Goal: Communication & Community: Share content

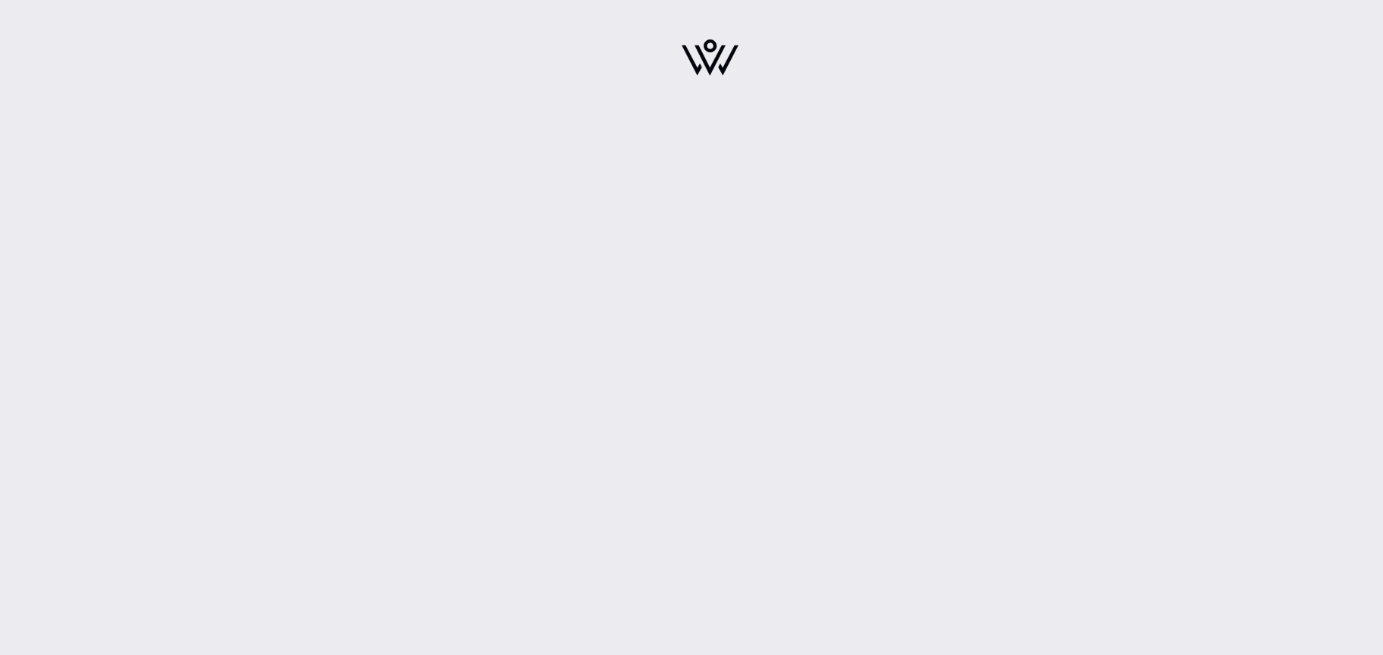
click at [558, 231] on div at bounding box center [709, 327] width 1347 height 655
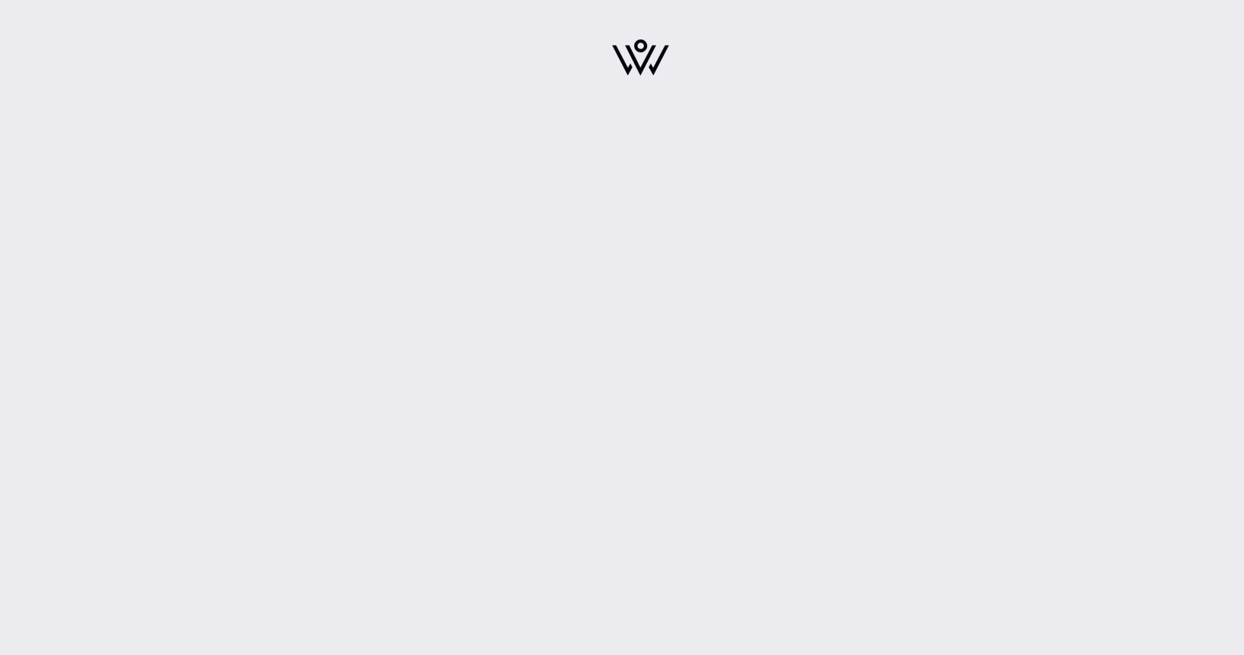
click at [237, 264] on div at bounding box center [639, 327] width 1207 height 655
click at [141, 258] on div at bounding box center [639, 327] width 1207 height 655
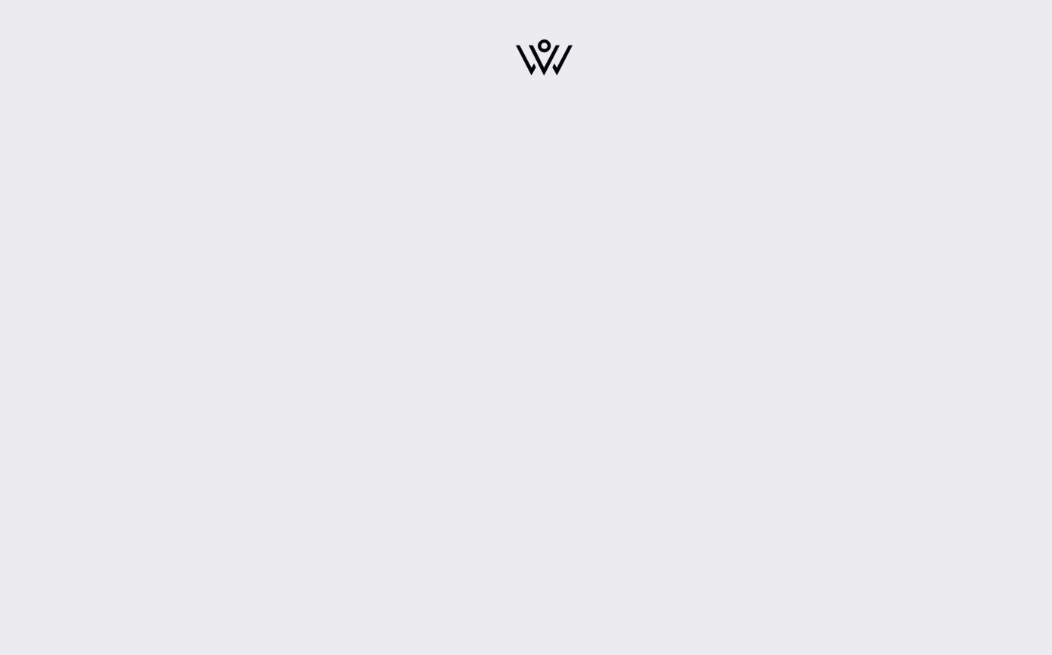
drag, startPoint x: 798, startPoint y: 133, endPoint x: 792, endPoint y: 98, distance: 35.5
click at [797, 131] on div at bounding box center [544, 327] width 1016 height 655
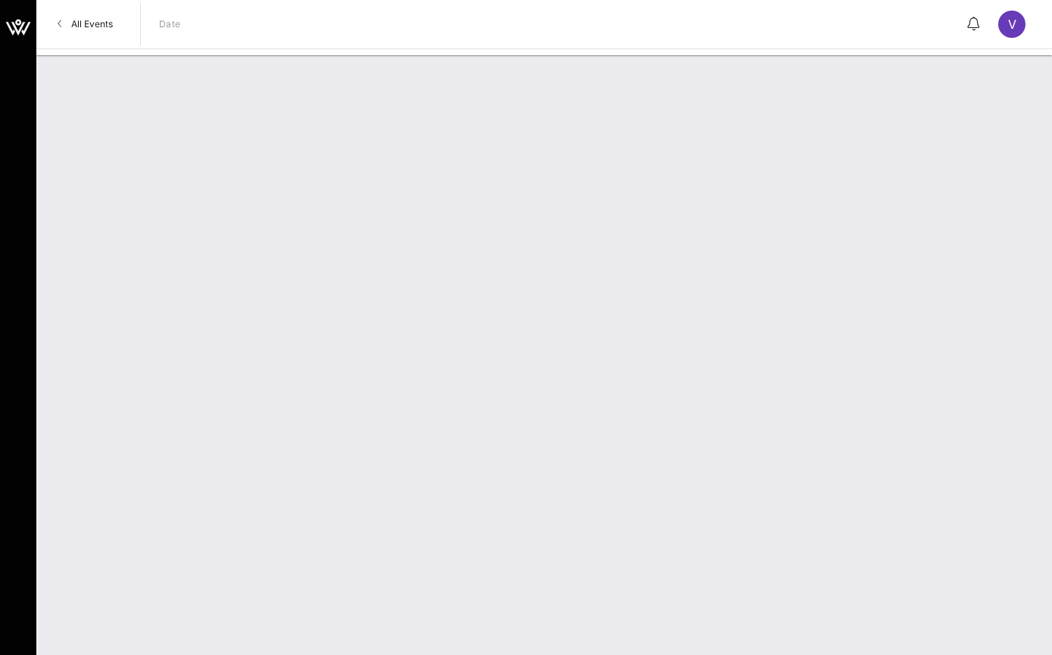
click at [274, 227] on div at bounding box center [544, 355] width 1016 height 600
click at [108, 28] on span "All Events" at bounding box center [92, 23] width 42 height 11
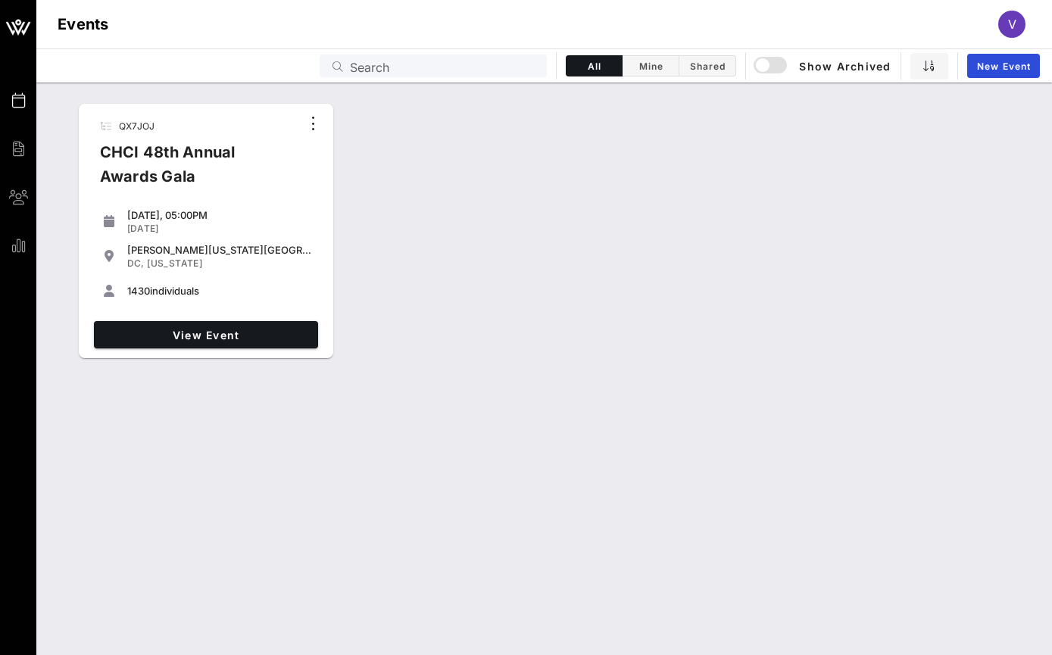
click at [1008, 23] on span "V" at bounding box center [1012, 24] width 8 height 15
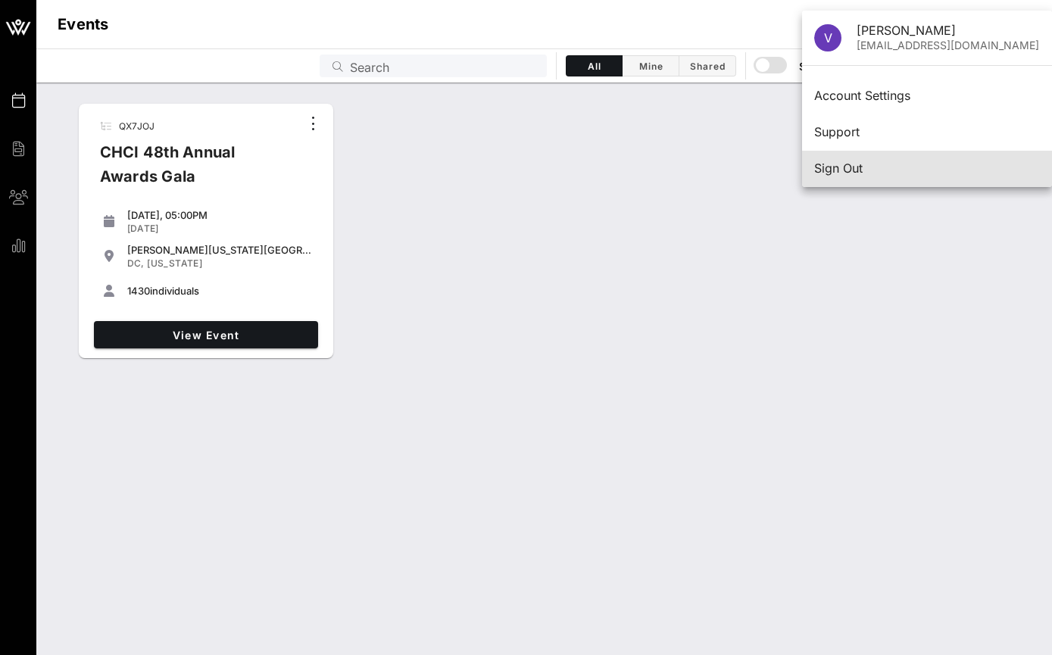
click at [864, 167] on div "Sign Out" at bounding box center [927, 168] width 226 height 14
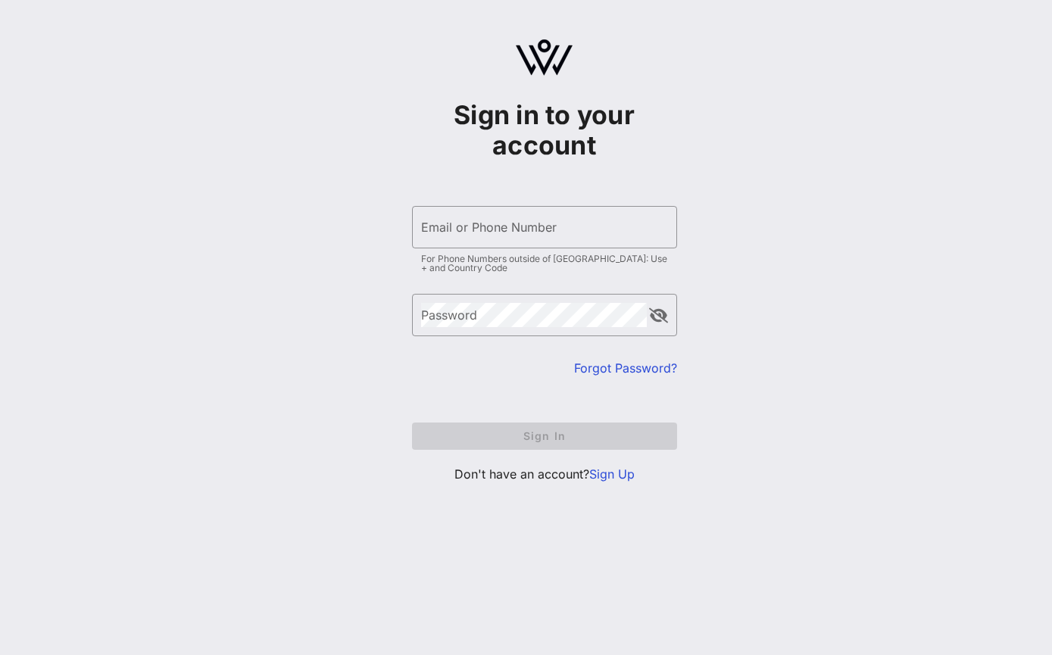
click at [353, 206] on div "Sign in to your account ​ Email or Phone Number For Phone Numbers outside of US…" at bounding box center [544, 267] width 1016 height 535
click at [468, 222] on div "Email or Phone Number" at bounding box center [544, 227] width 247 height 42
type input "vcano@chci.org"
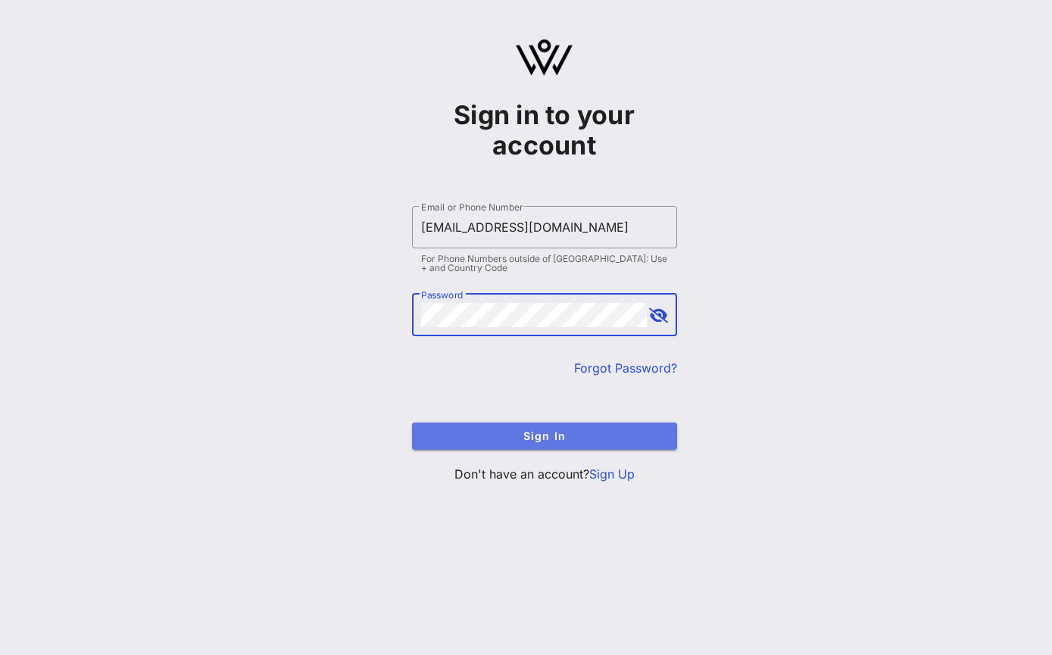
click at [470, 433] on span "Sign In" at bounding box center [544, 435] width 241 height 13
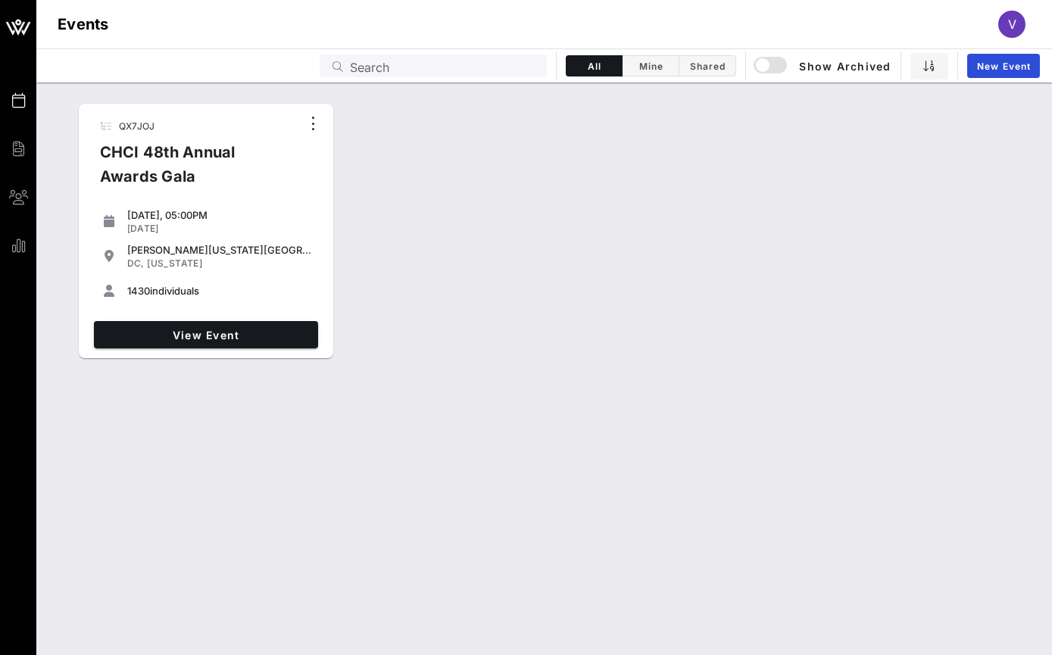
click at [225, 177] on div "CHCI 48th Annual Awards Gala" at bounding box center [195, 170] width 214 height 61
click at [773, 163] on div "QX7JOJ CHCI 48th Annual Awards Gala Thursday, 05:00PM Sep 18, 2025 Walter E. Wa…" at bounding box center [544, 231] width 1016 height 267
drag, startPoint x: 175, startPoint y: 176, endPoint x: 108, endPoint y: 151, distance: 71.5
click at [175, 176] on div "CHCI 48th Annual Awards Gala" at bounding box center [195, 170] width 214 height 61
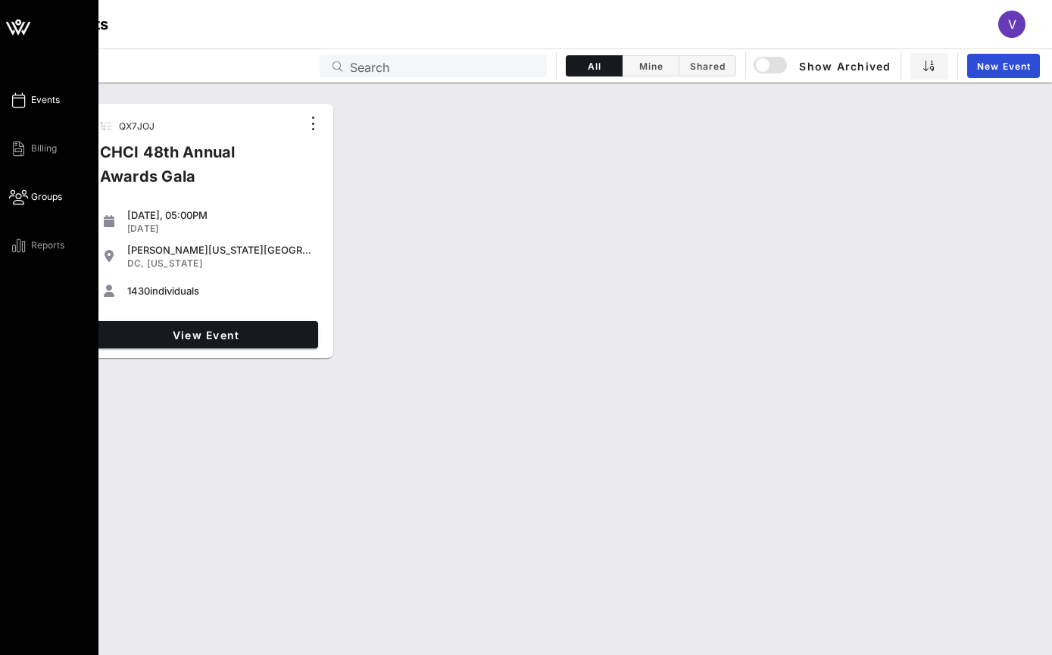
click at [49, 197] on span "Groups" at bounding box center [46, 197] width 31 height 14
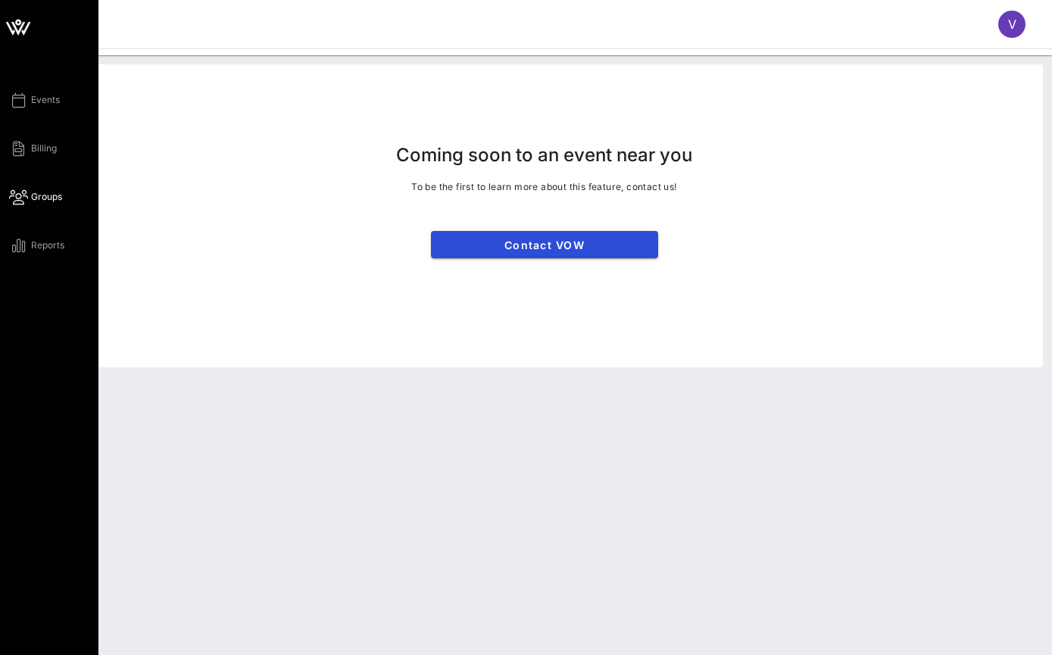
click at [23, 111] on div "Events Billing Groups Reports" at bounding box center [53, 173] width 89 height 164
click at [27, 104] on link "Events" at bounding box center [34, 100] width 51 height 18
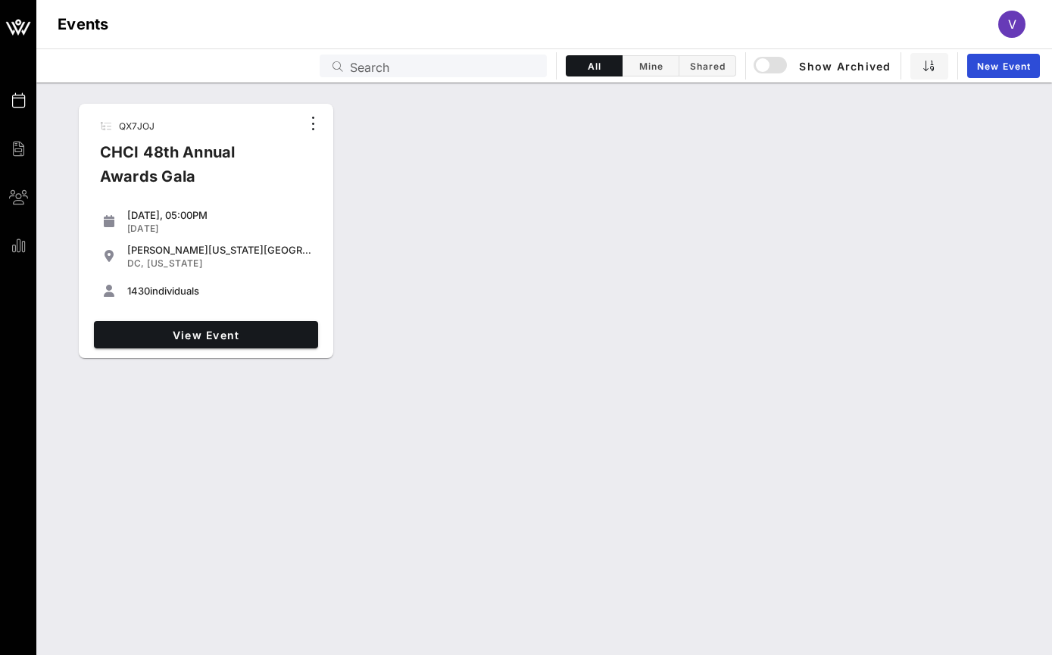
click at [156, 166] on div "CHCI 48th Annual Awards Gala" at bounding box center [195, 170] width 214 height 61
click at [230, 339] on span "View Event" at bounding box center [206, 335] width 212 height 13
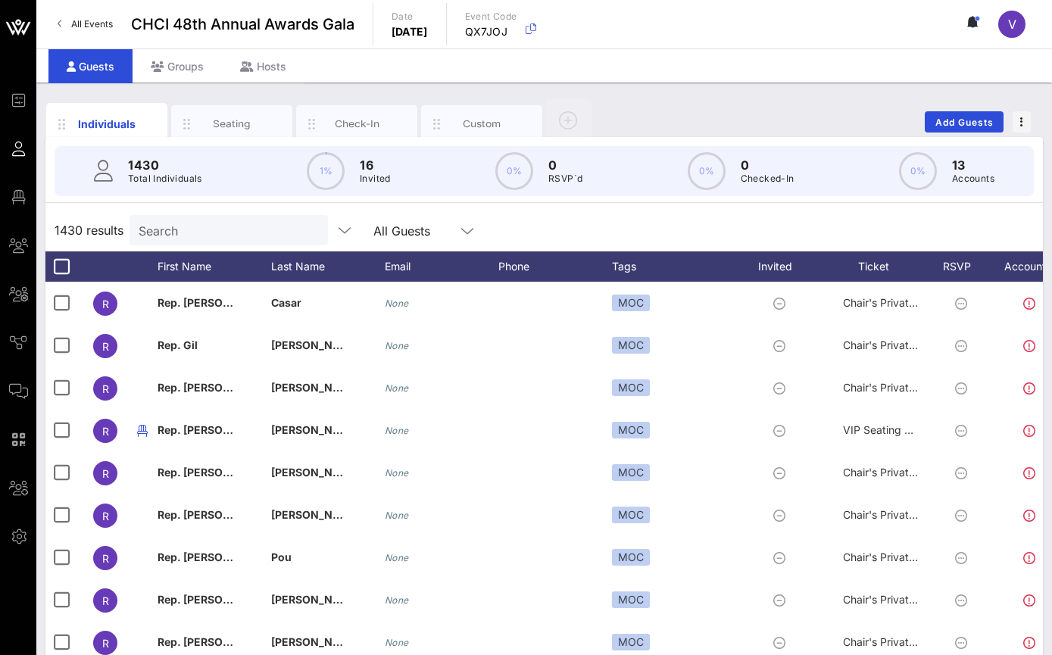
click at [214, 224] on input "Search" at bounding box center [227, 230] width 177 height 20
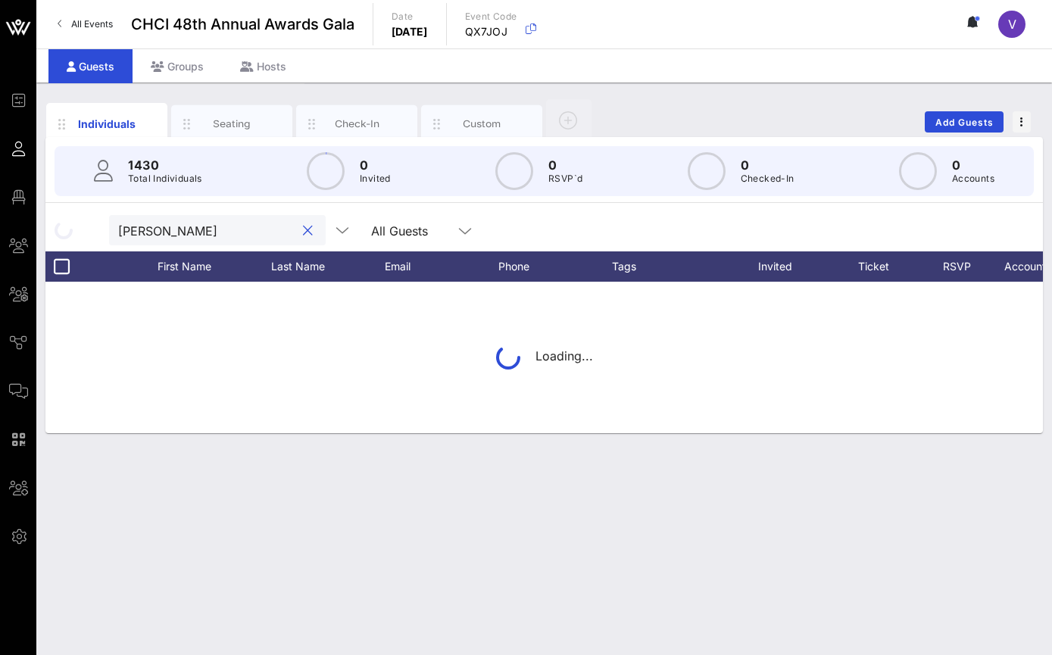
type input "payne"
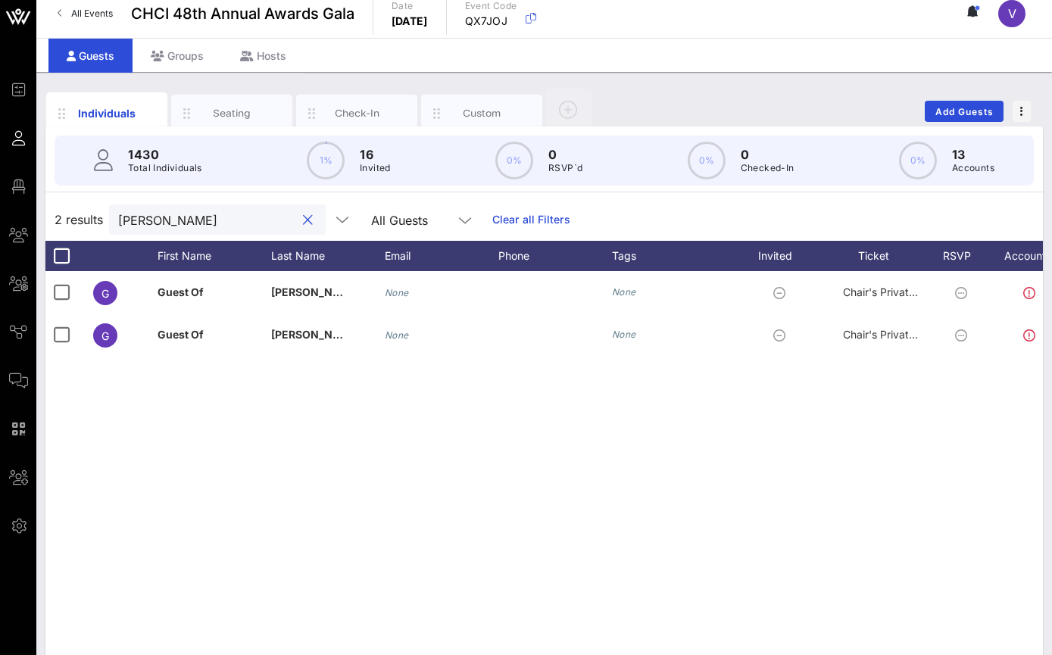
scroll to position [24, 0]
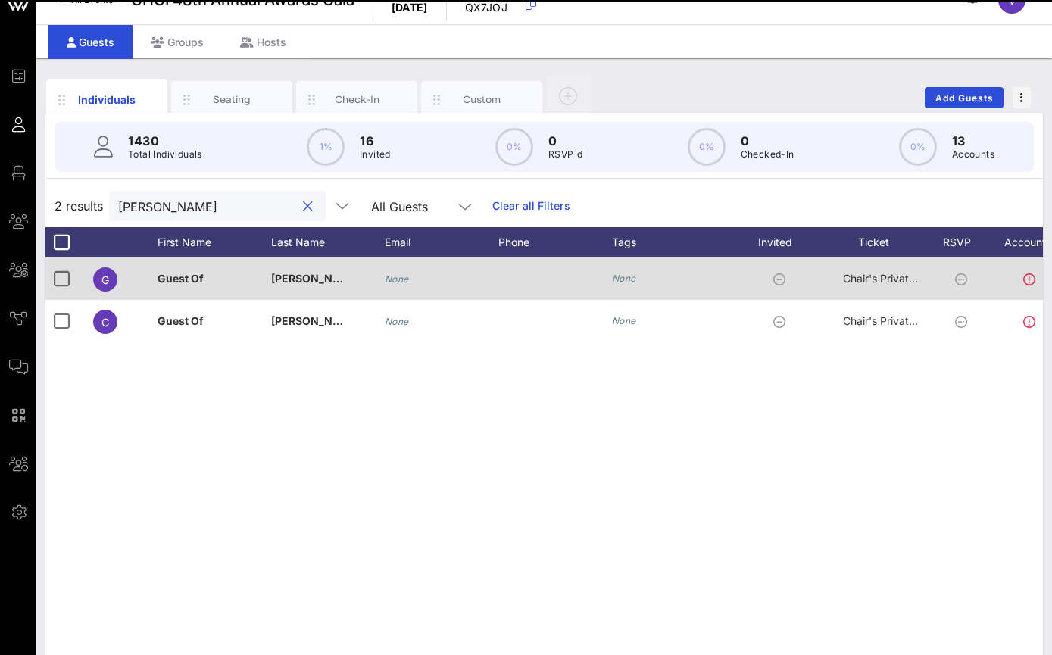
click at [300, 277] on span "Arnold Ventures" at bounding box center [340, 278] width 139 height 13
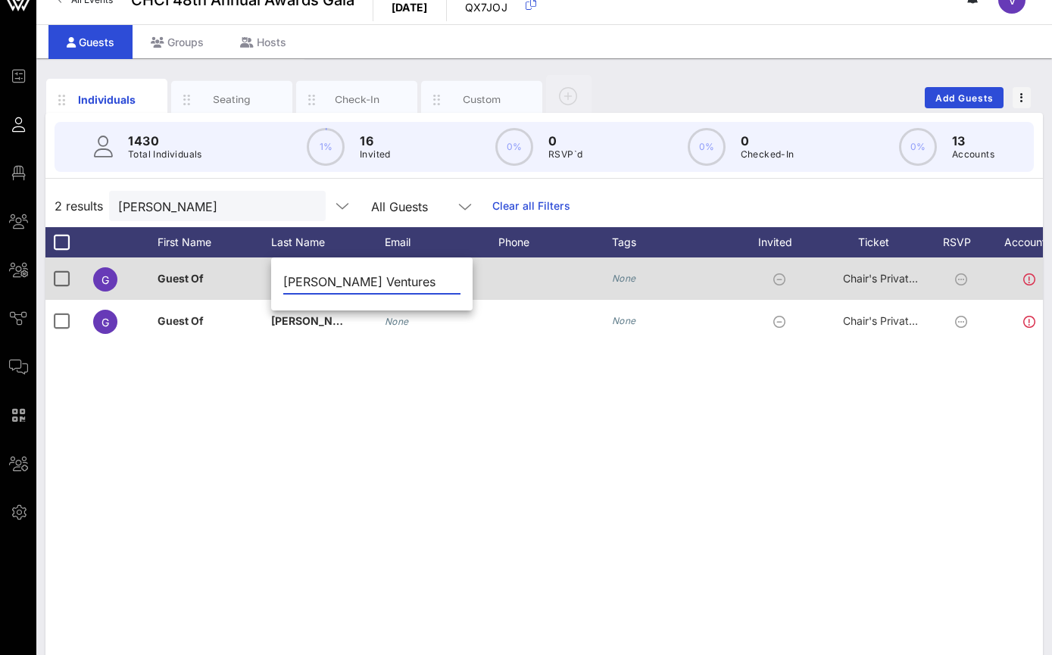
click at [173, 275] on span "Guest Of" at bounding box center [181, 278] width 46 height 13
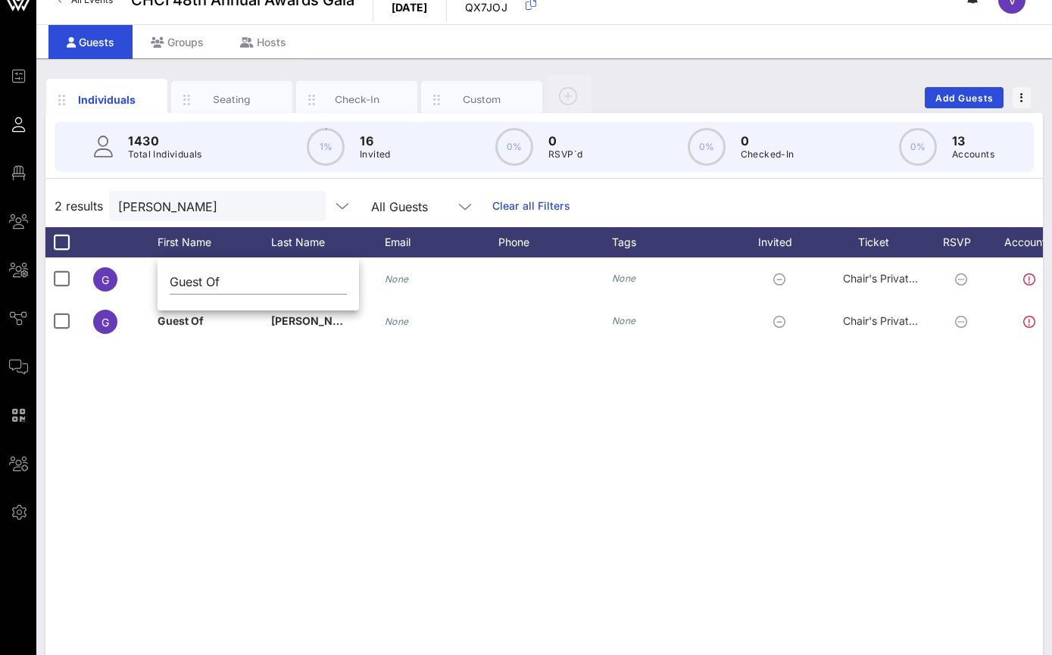
click at [177, 396] on div "G Guest Of Arnold Ventures None None Chair's Private Reception G Guest Of Arnol…" at bounding box center [544, 485] width 998 height 454
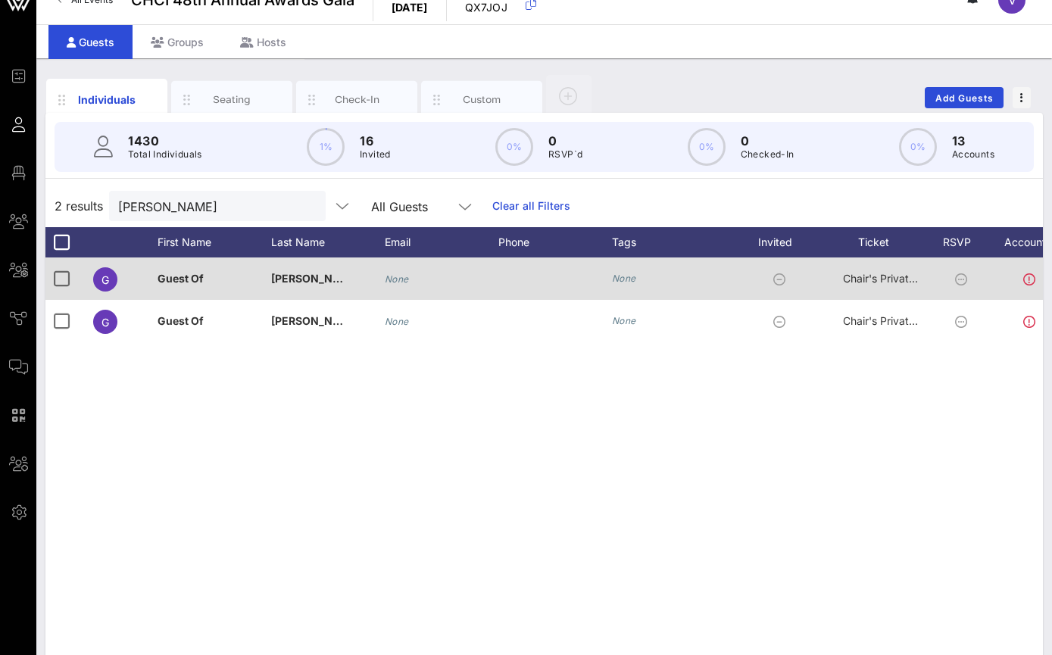
click at [105, 280] on span "G" at bounding box center [106, 279] width 8 height 13
click at [105, 283] on span "G" at bounding box center [106, 279] width 8 height 13
click at [872, 287] on div "Chair's Private Reception" at bounding box center [881, 279] width 76 height 42
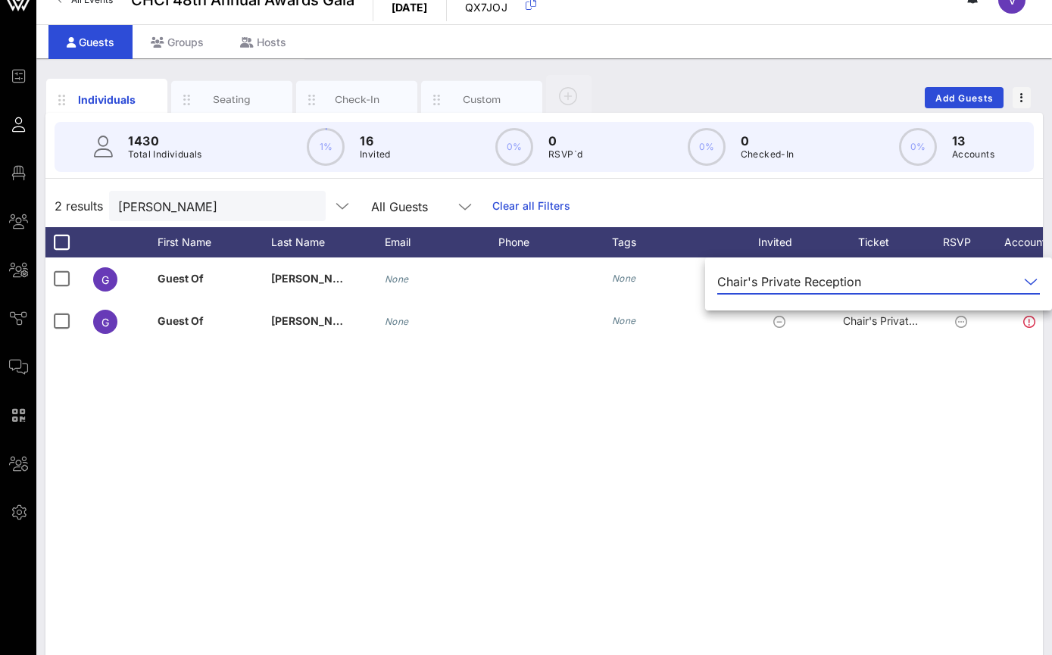
click at [829, 383] on div "G Guest Of Arnold Ventures None None Chair's Private Reception G Guest Of Arnol…" at bounding box center [544, 485] width 998 height 454
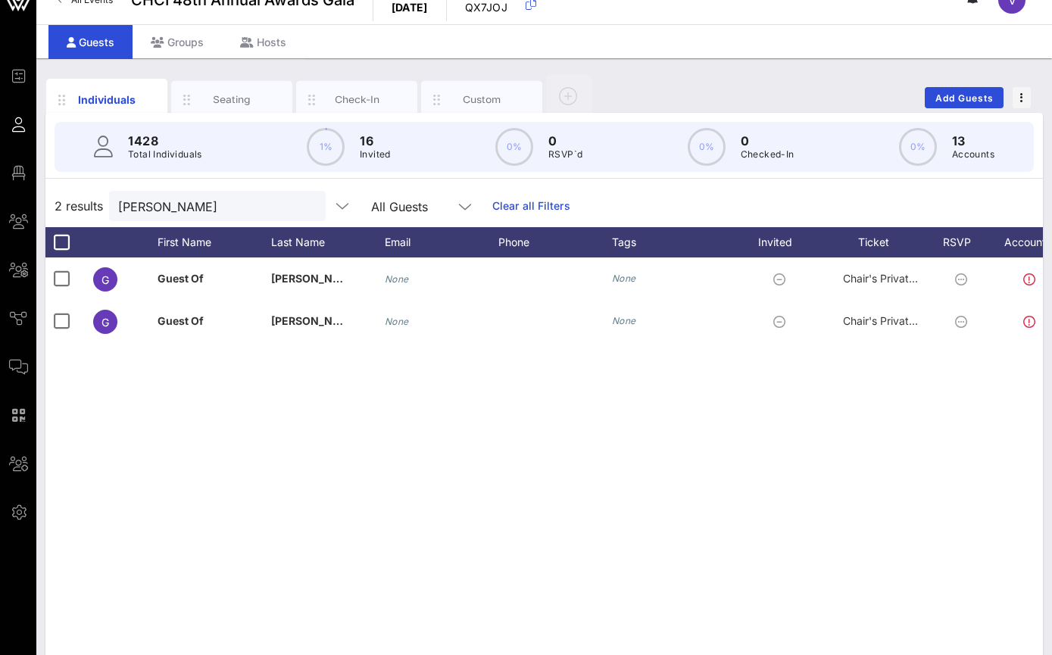
click at [337, 362] on div "G Guest Of Arnold Ventures None None Chair's Private Reception G Guest Of Arnol…" at bounding box center [544, 485] width 998 height 454
click at [357, 436] on div "G Guest Of Arnold Ventures None None Chair's Private Reception G Guest Of Arnol…" at bounding box center [544, 485] width 998 height 454
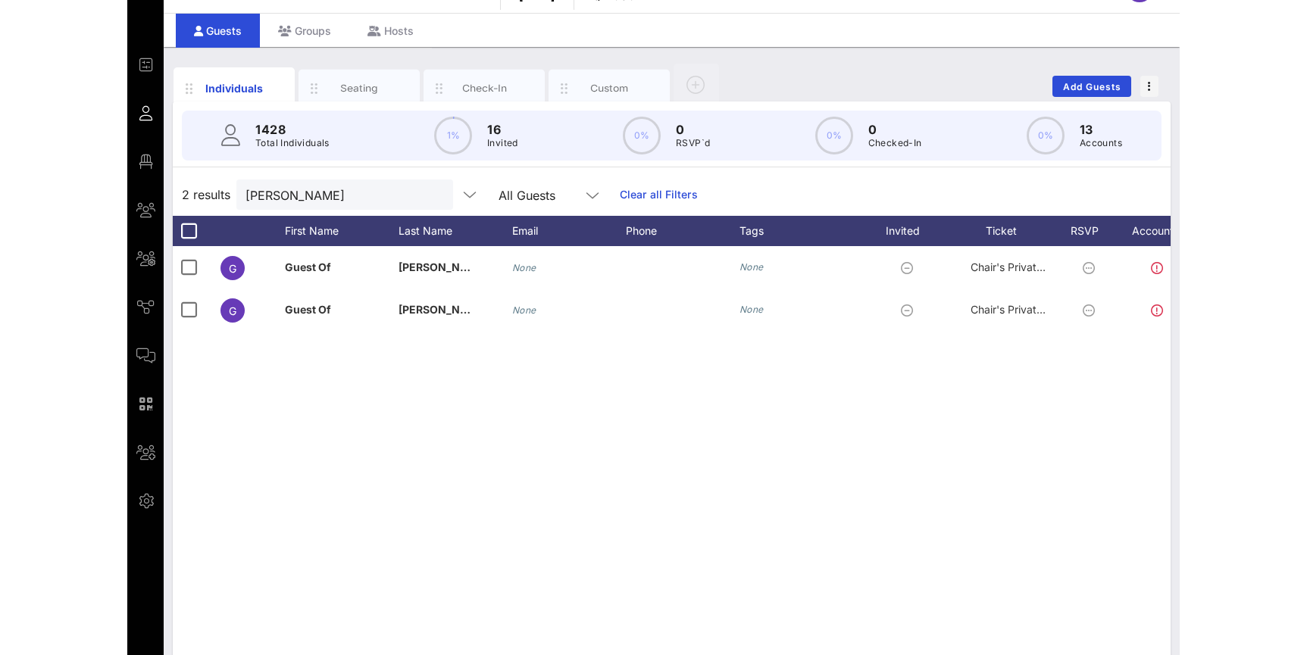
scroll to position [36, 0]
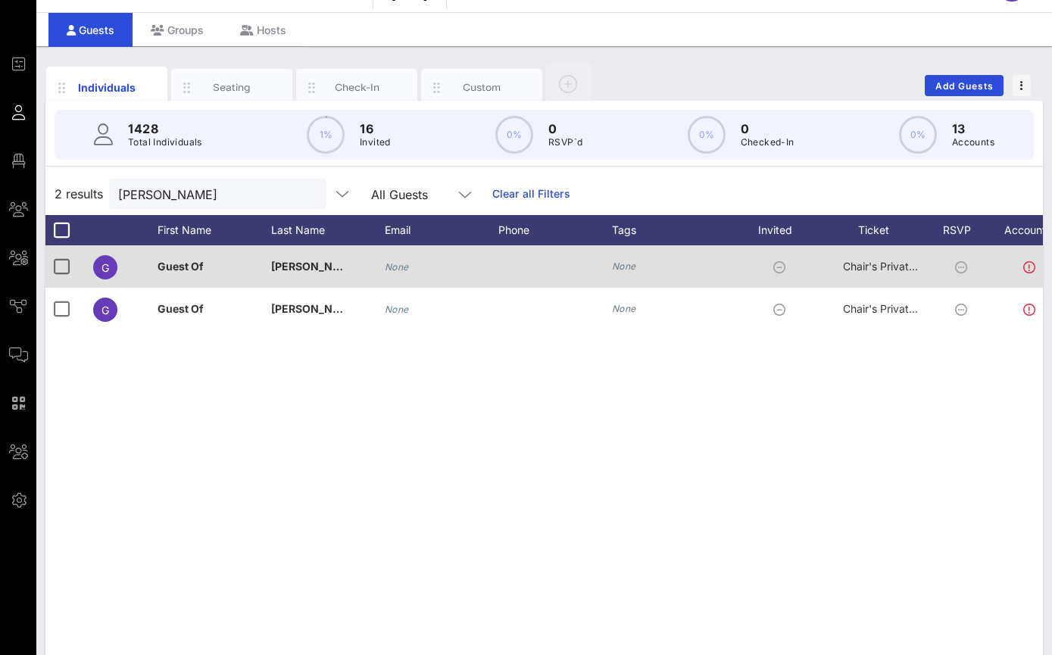
click at [963, 267] on icon at bounding box center [961, 267] width 12 height 12
click at [176, 276] on div "Guest Of" at bounding box center [181, 266] width 46 height 42
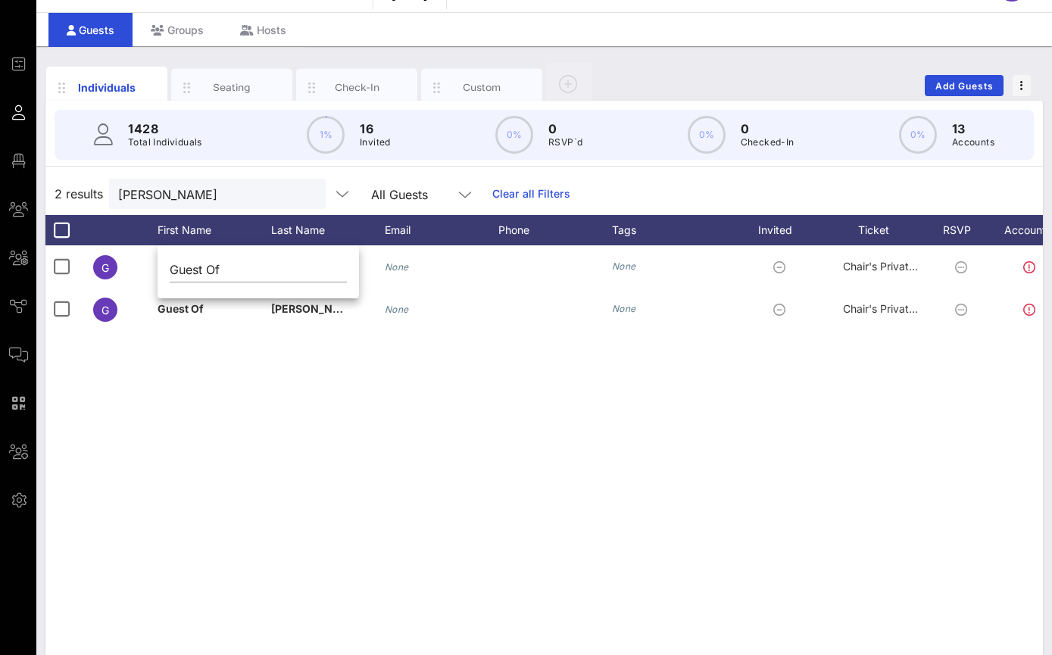
click at [271, 361] on div "G Guest Of Arnold Ventures None None Chair's Private Reception G Guest Of Arnol…" at bounding box center [544, 472] width 998 height 454
click at [70, 186] on span "2 results" at bounding box center [79, 194] width 48 height 18
click at [154, 127] on p "1428" at bounding box center [165, 129] width 74 height 18
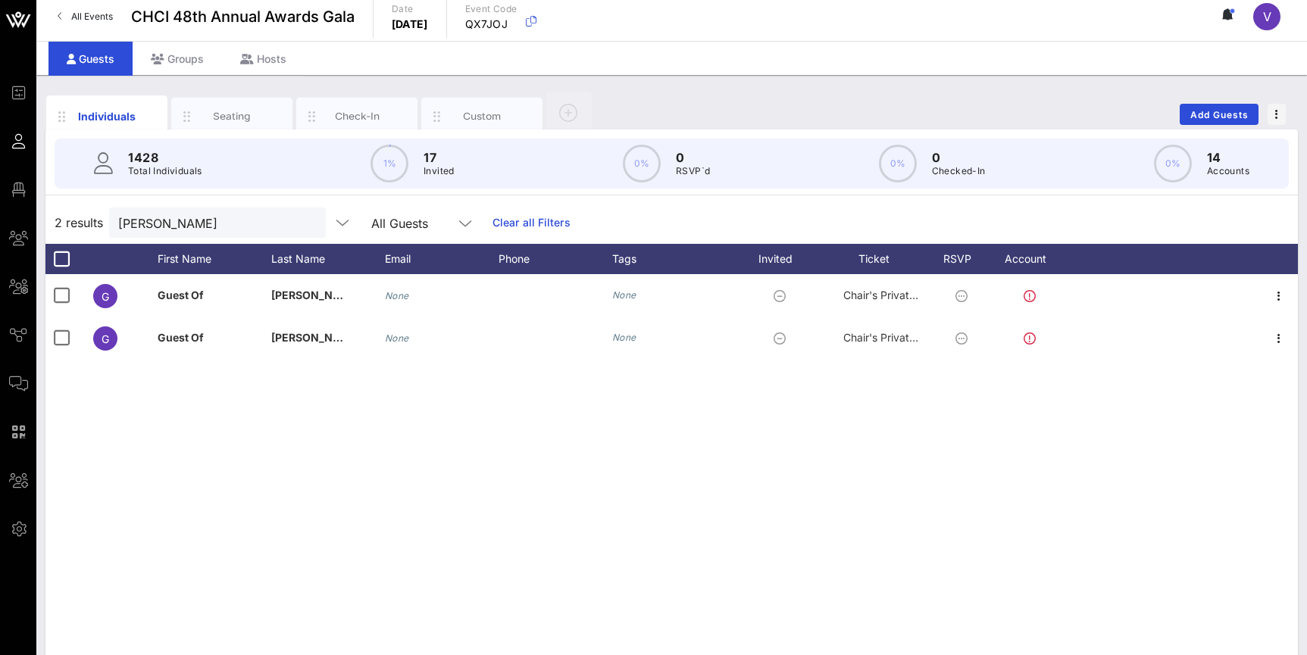
scroll to position [0, 0]
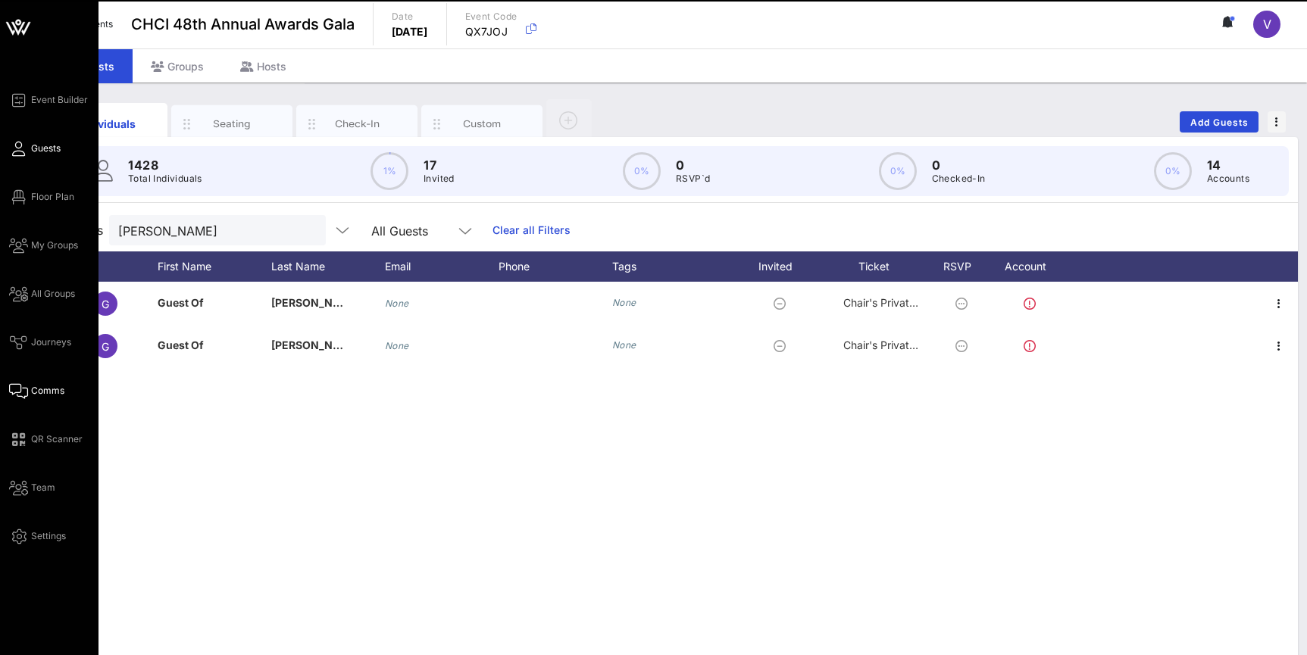
click at [48, 395] on span "Comms" at bounding box center [47, 391] width 33 height 14
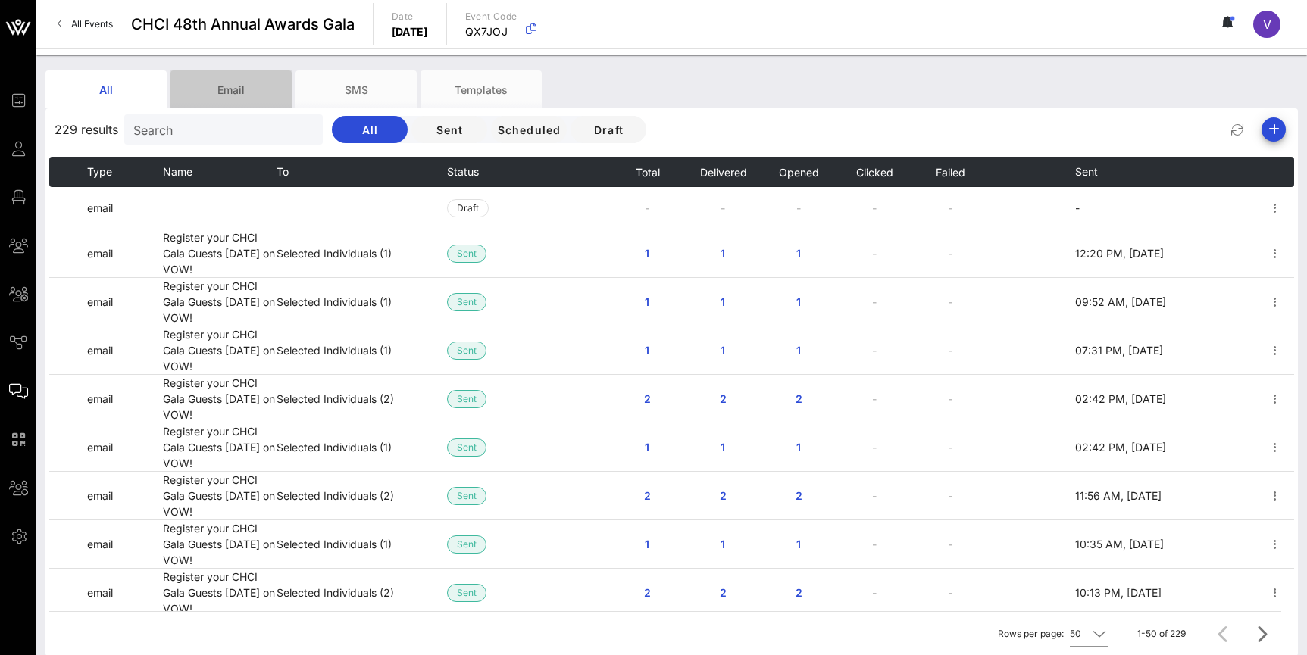
click at [228, 101] on div "Email" at bounding box center [230, 89] width 121 height 38
click at [240, 98] on div "Email" at bounding box center [230, 89] width 121 height 38
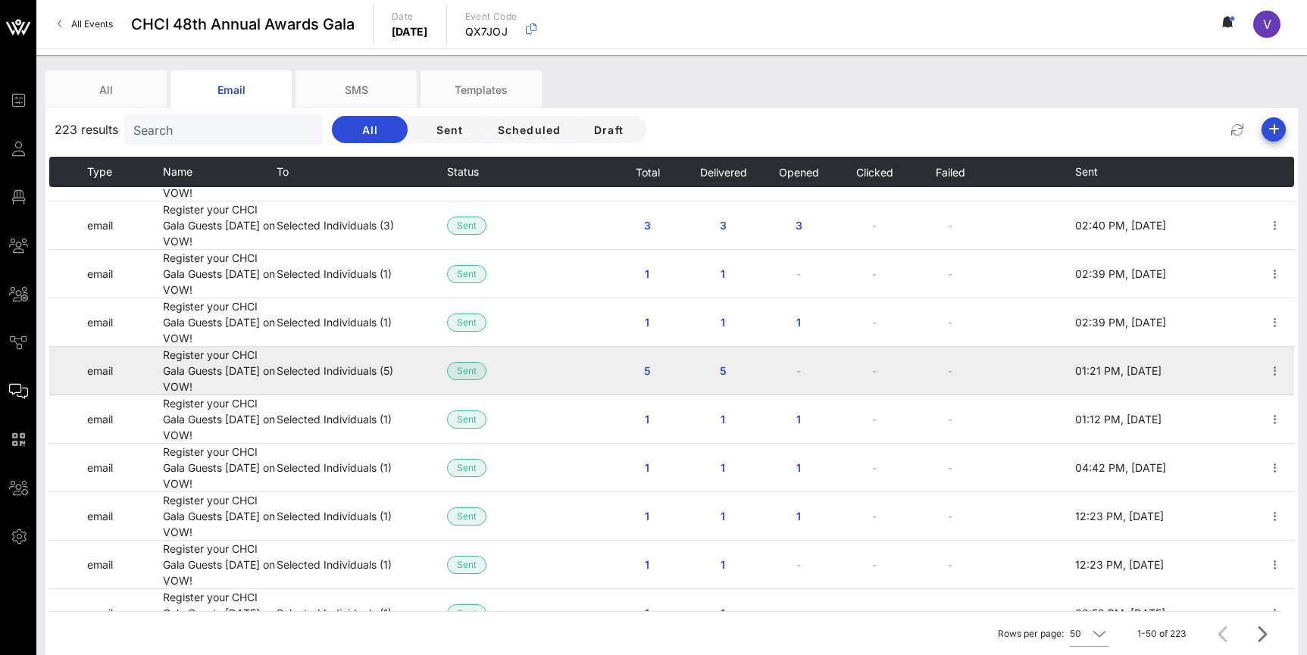
scroll to position [807, 0]
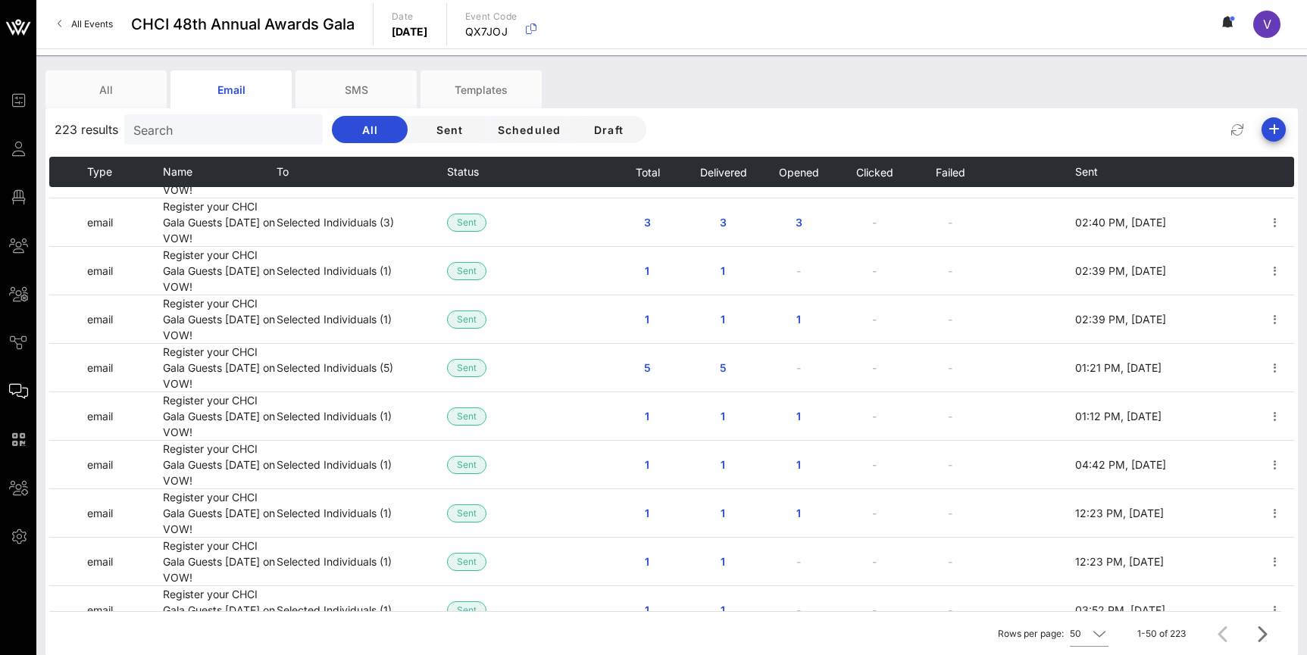
click at [230, 127] on input "Search" at bounding box center [221, 130] width 177 height 20
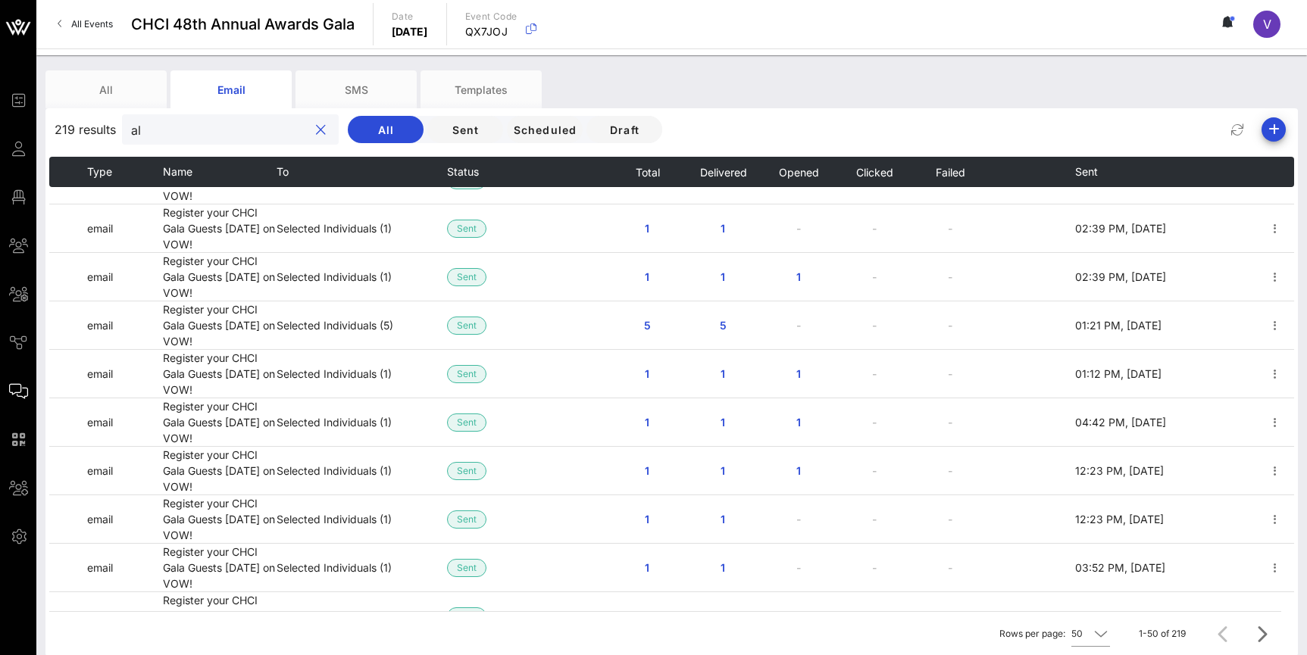
type input "a"
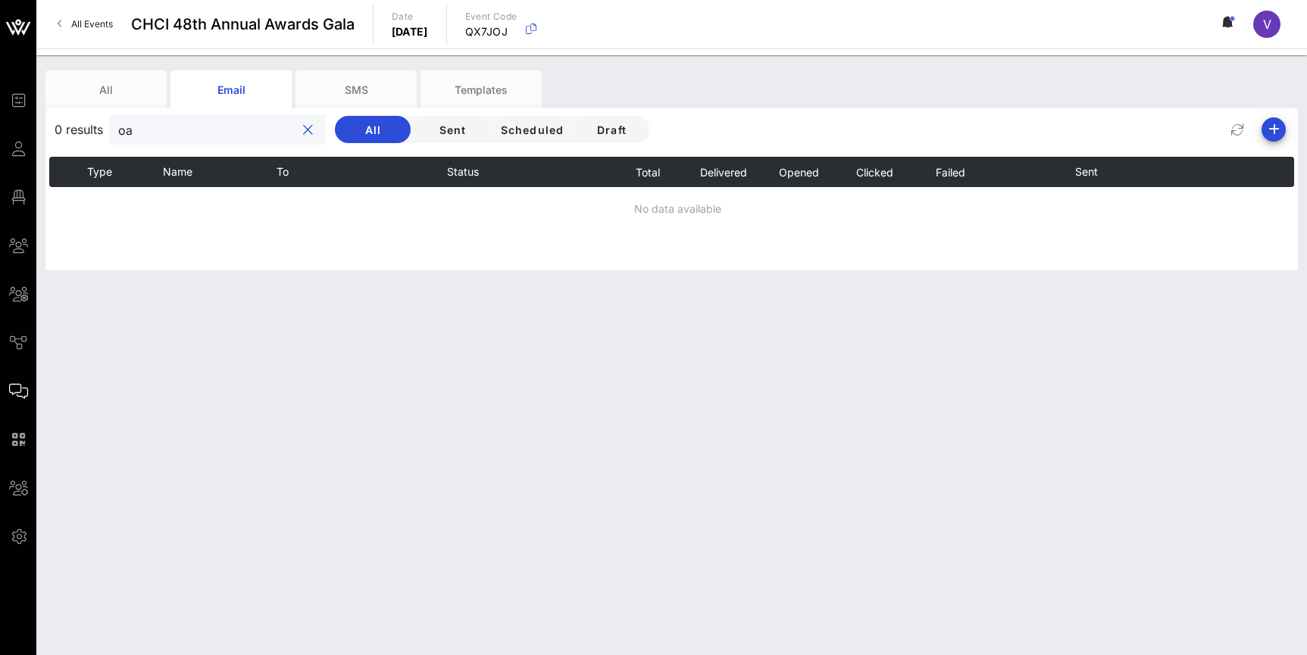
scroll to position [0, 0]
type input "o"
type input "p"
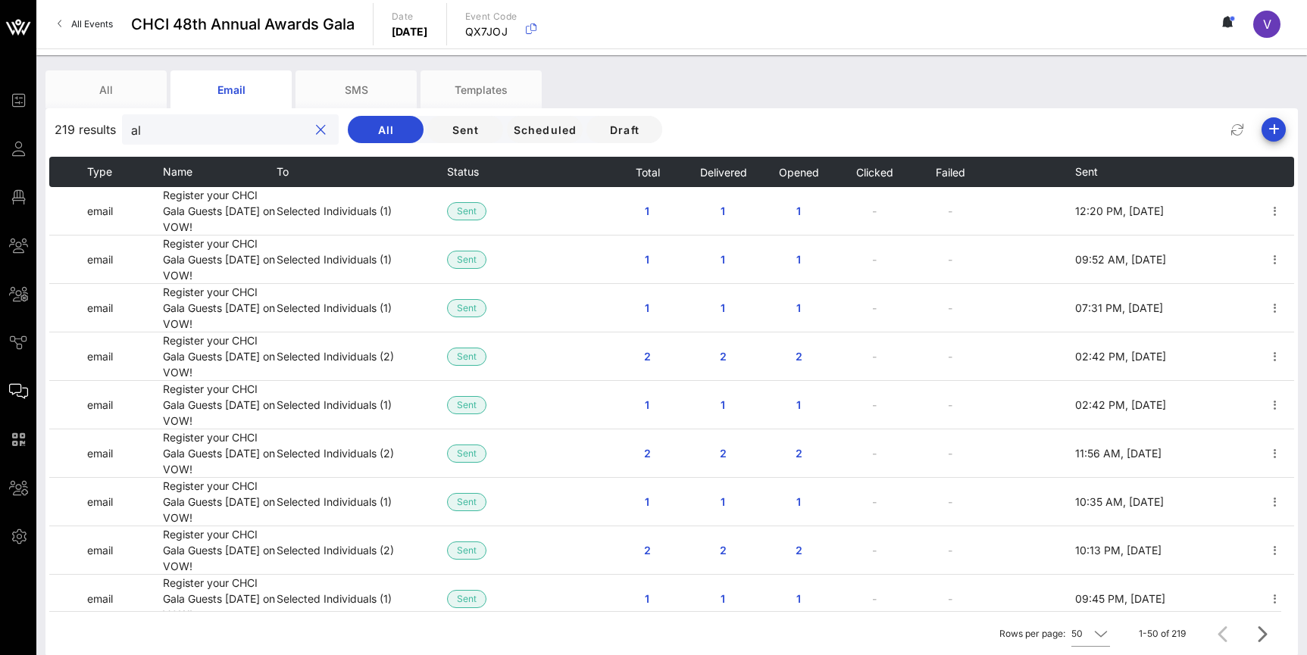
type input "a"
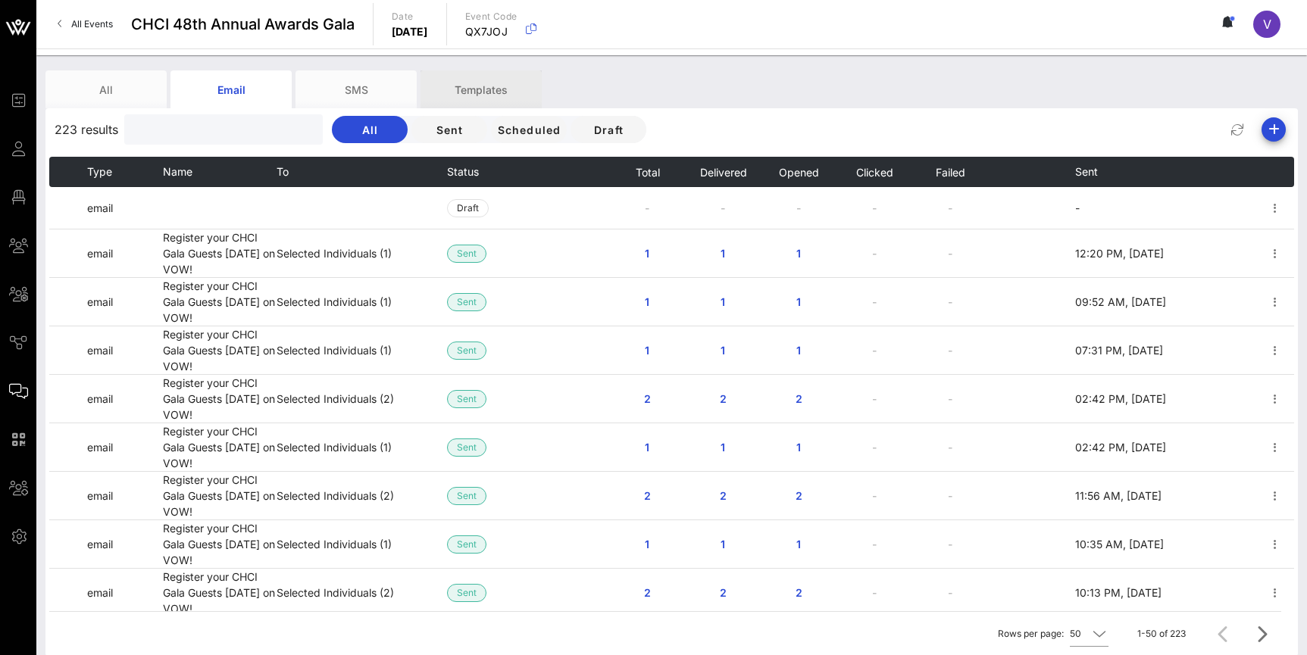
click at [501, 88] on div "Templates" at bounding box center [480, 89] width 121 height 38
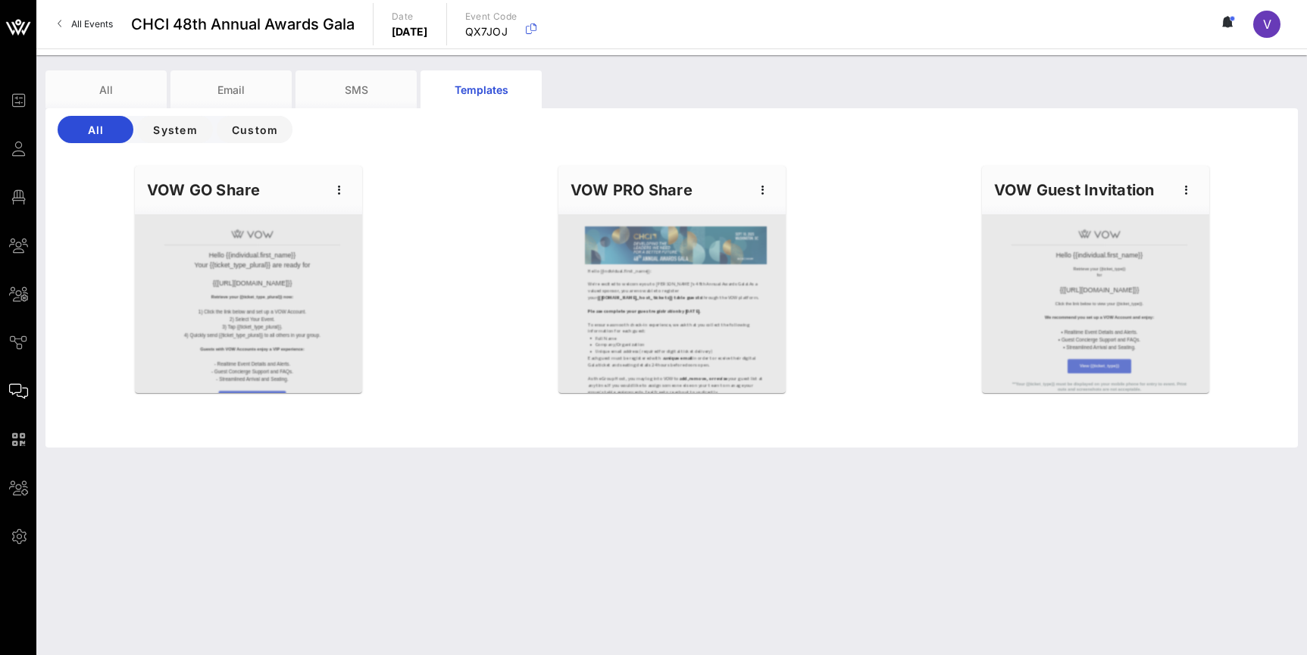
click at [729, 351] on div at bounding box center [671, 303] width 227 height 179
click at [758, 187] on icon "button" at bounding box center [763, 190] width 18 height 18
click at [772, 253] on div "Preview" at bounding box center [786, 246] width 38 height 24
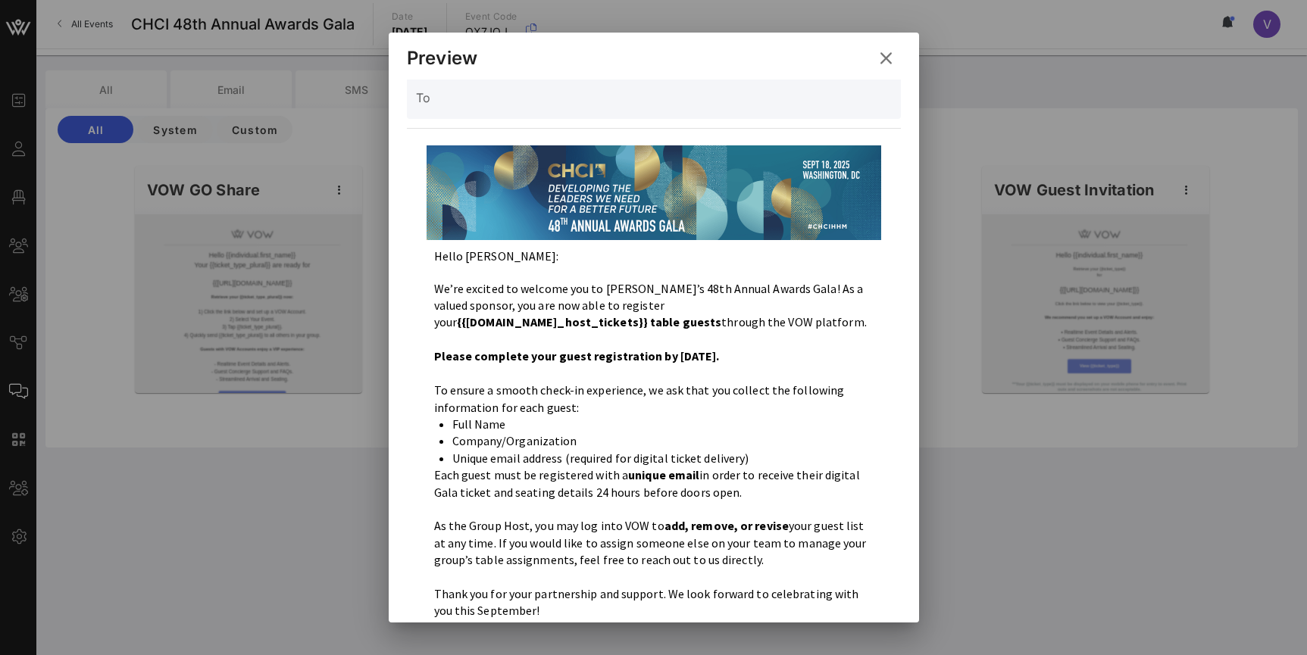
scroll to position [57, 0]
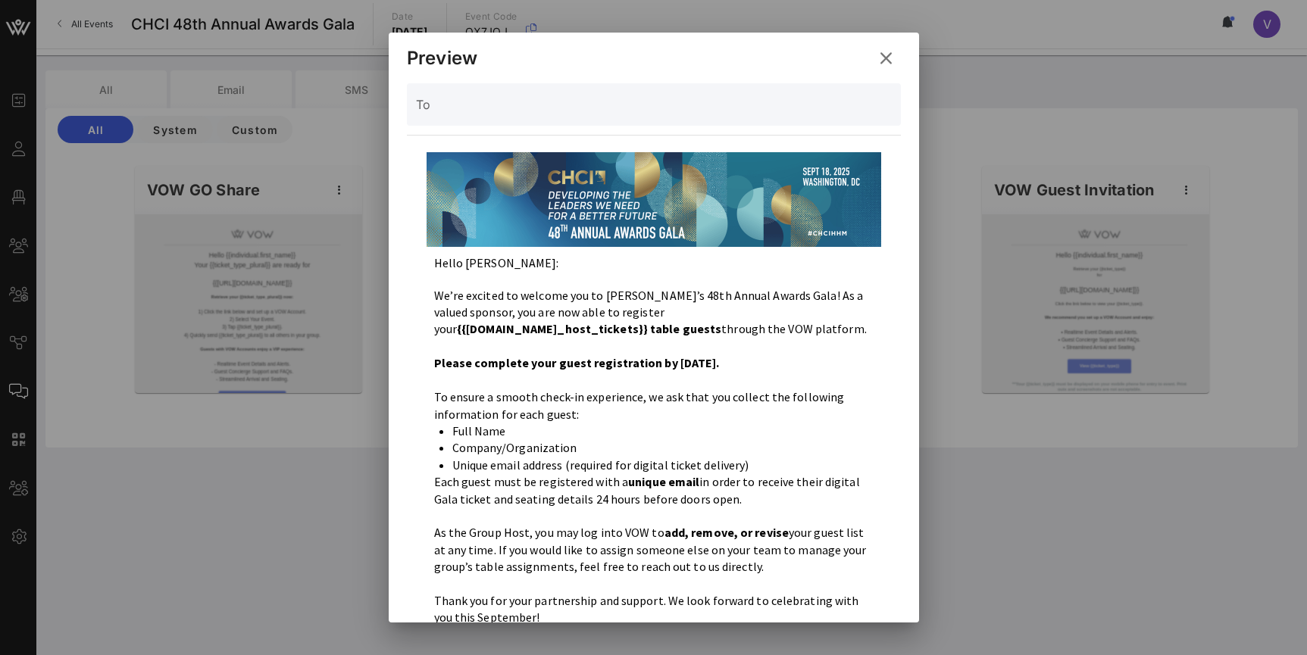
click at [891, 50] on icon at bounding box center [886, 58] width 20 height 18
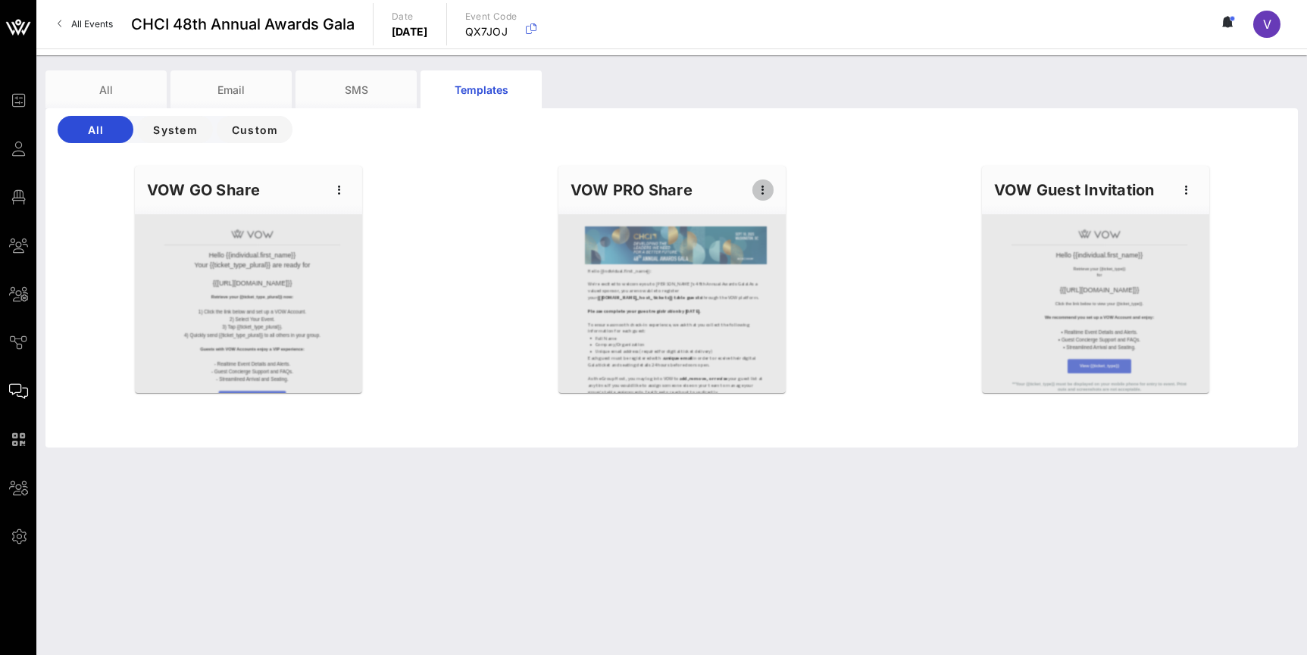
click at [764, 194] on icon "button" at bounding box center [763, 190] width 18 height 18
click at [768, 277] on div "Send" at bounding box center [786, 276] width 38 height 12
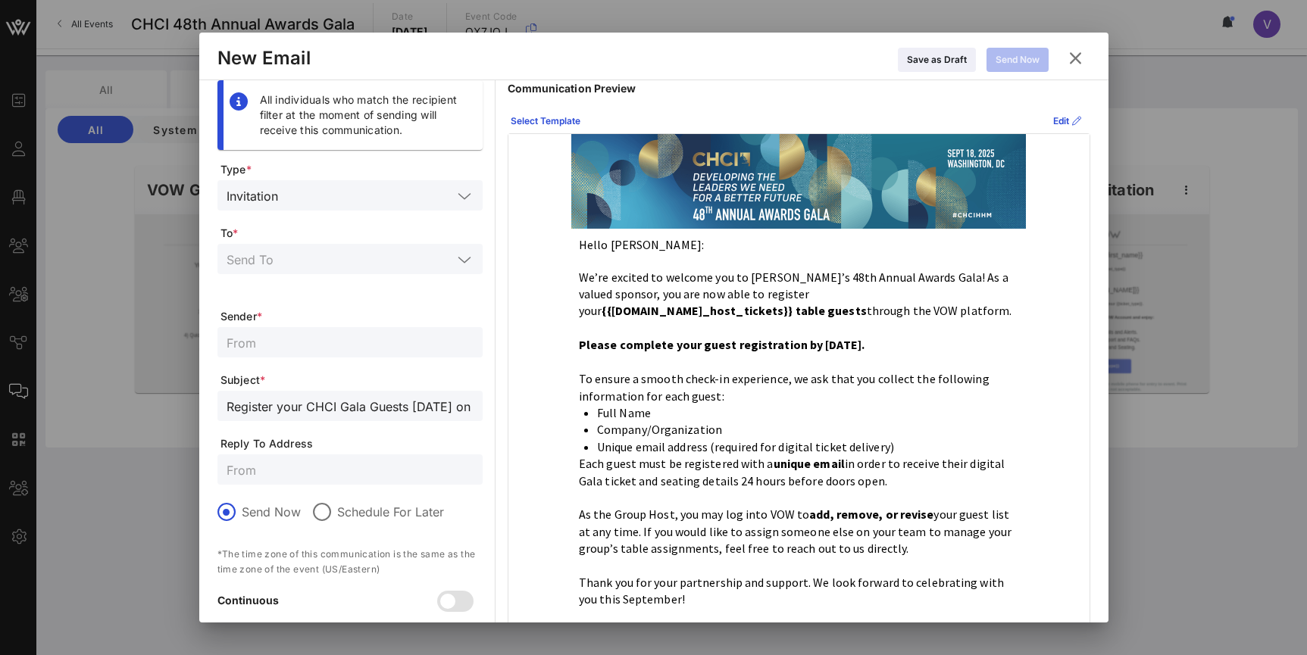
click at [353, 199] on input "text" at bounding box center [368, 196] width 168 height 20
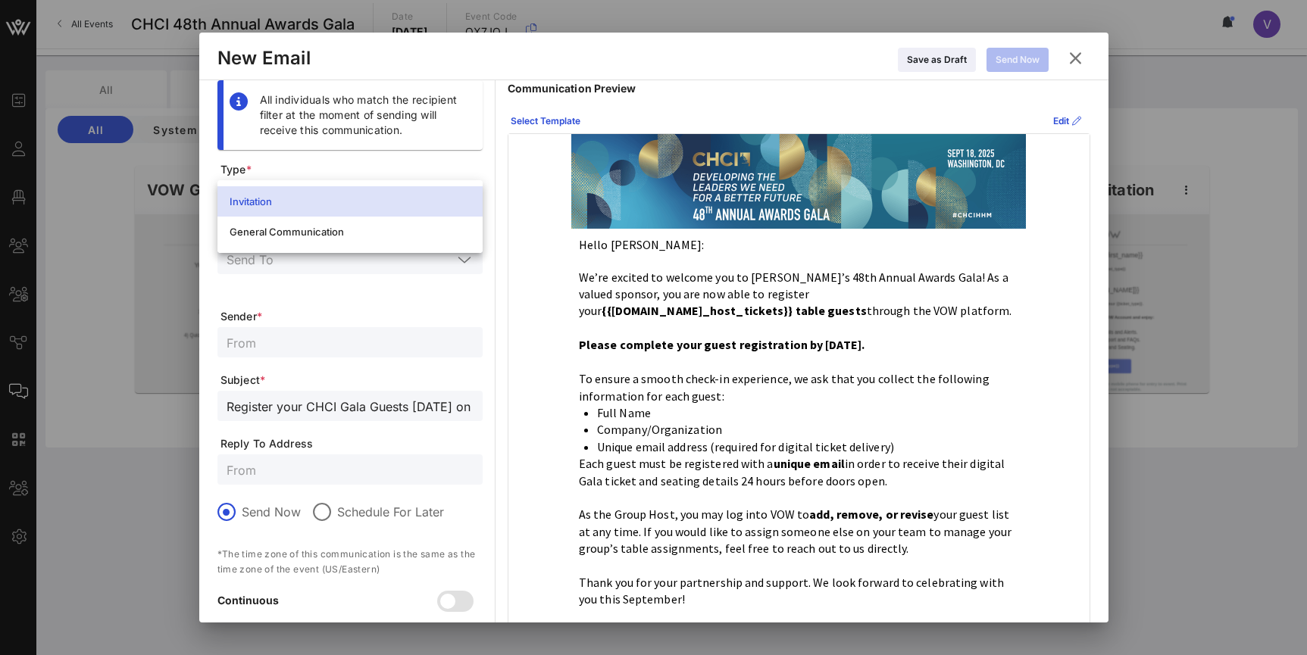
click at [439, 155] on div "All individuals who match the recipient filter at the moment of sending will re…" at bounding box center [349, 373] width 265 height 586
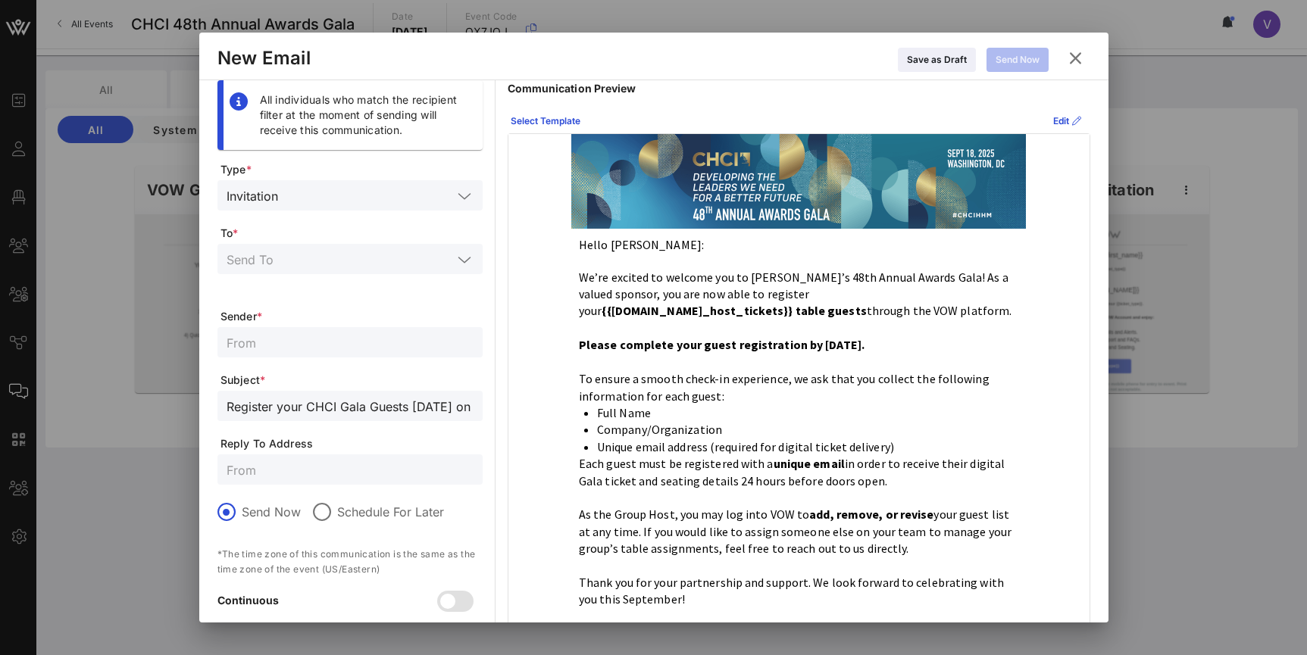
click at [328, 268] on input "text" at bounding box center [339, 259] width 226 height 20
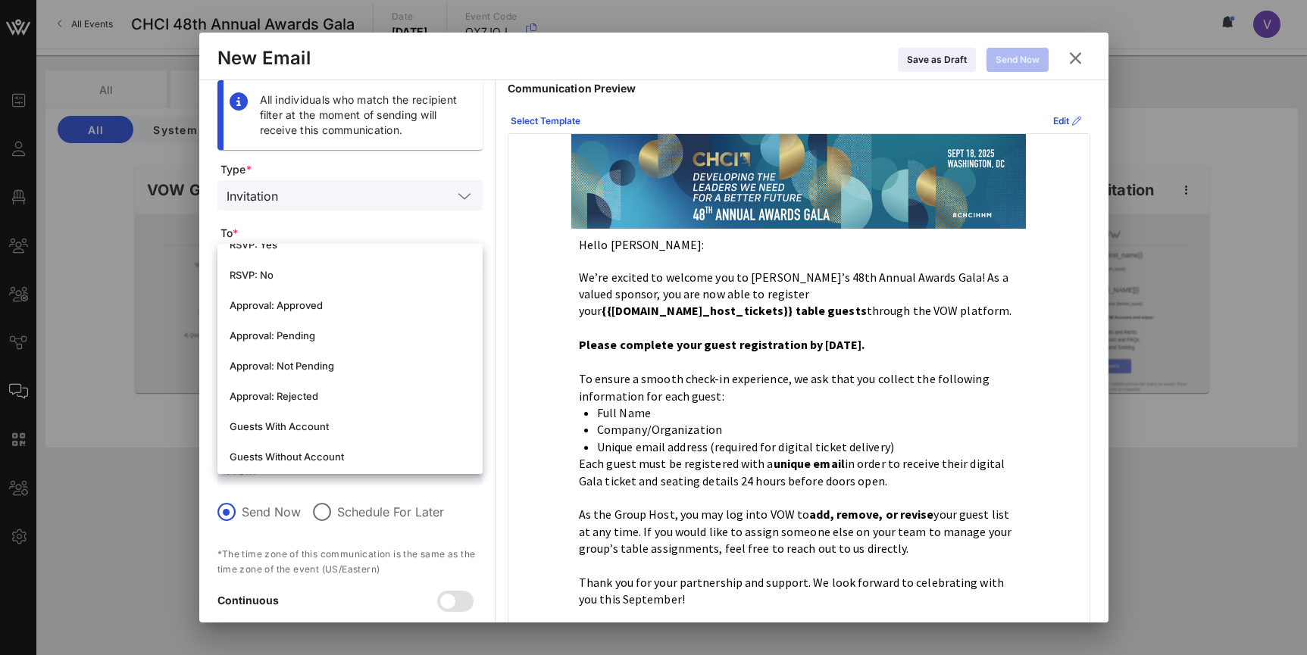
scroll to position [358, 0]
click at [341, 422] on div "Guests With Account" at bounding box center [350, 423] width 241 height 12
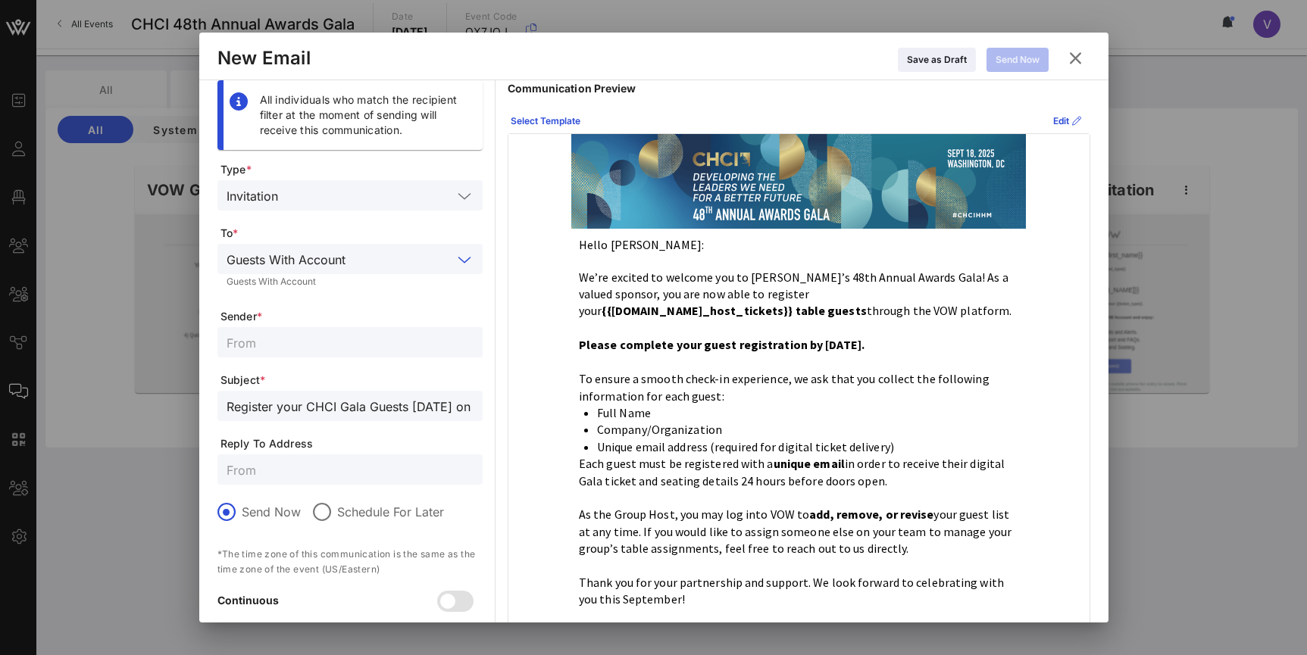
click at [351, 348] on input "text" at bounding box center [349, 343] width 247 height 20
click at [408, 250] on input "text" at bounding box center [401, 259] width 101 height 20
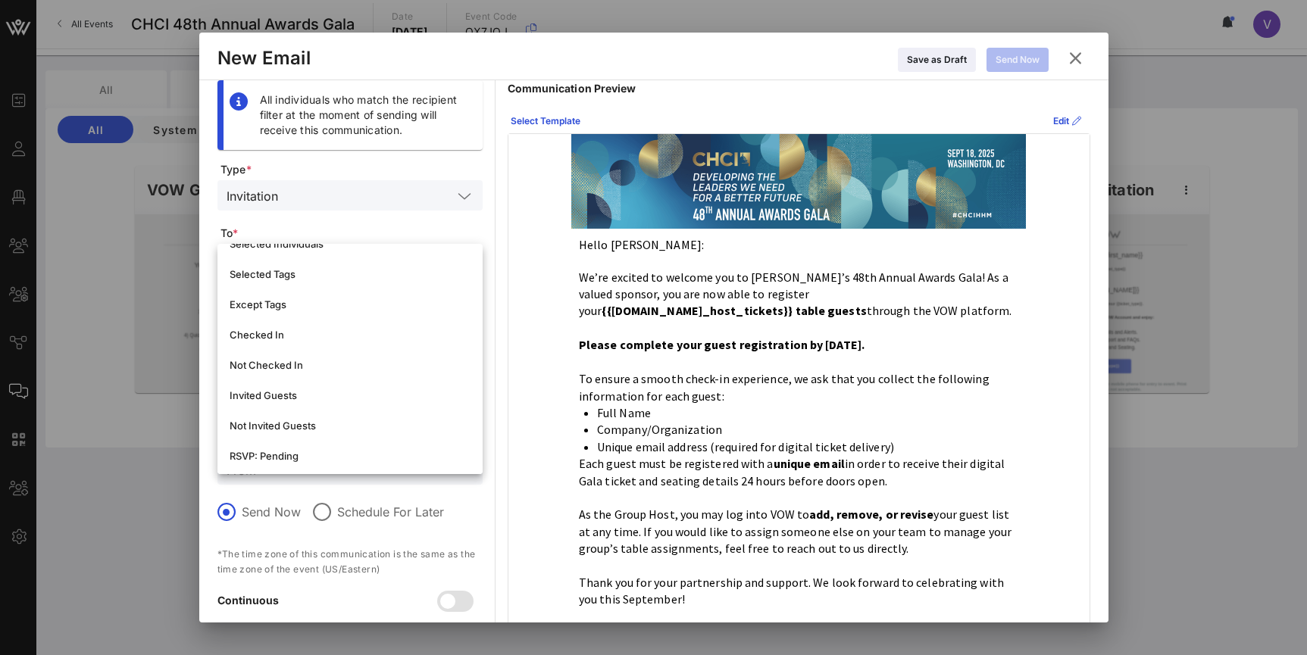
scroll to position [0, 0]
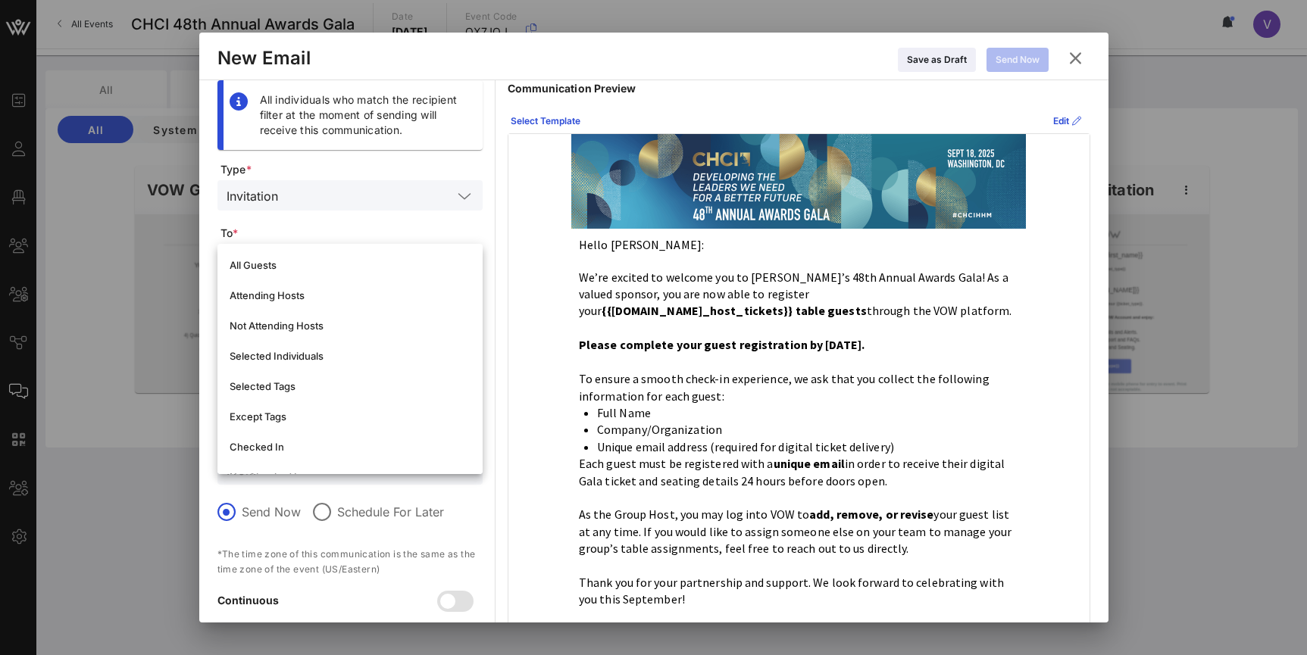
click at [406, 227] on span "To *" at bounding box center [351, 233] width 262 height 15
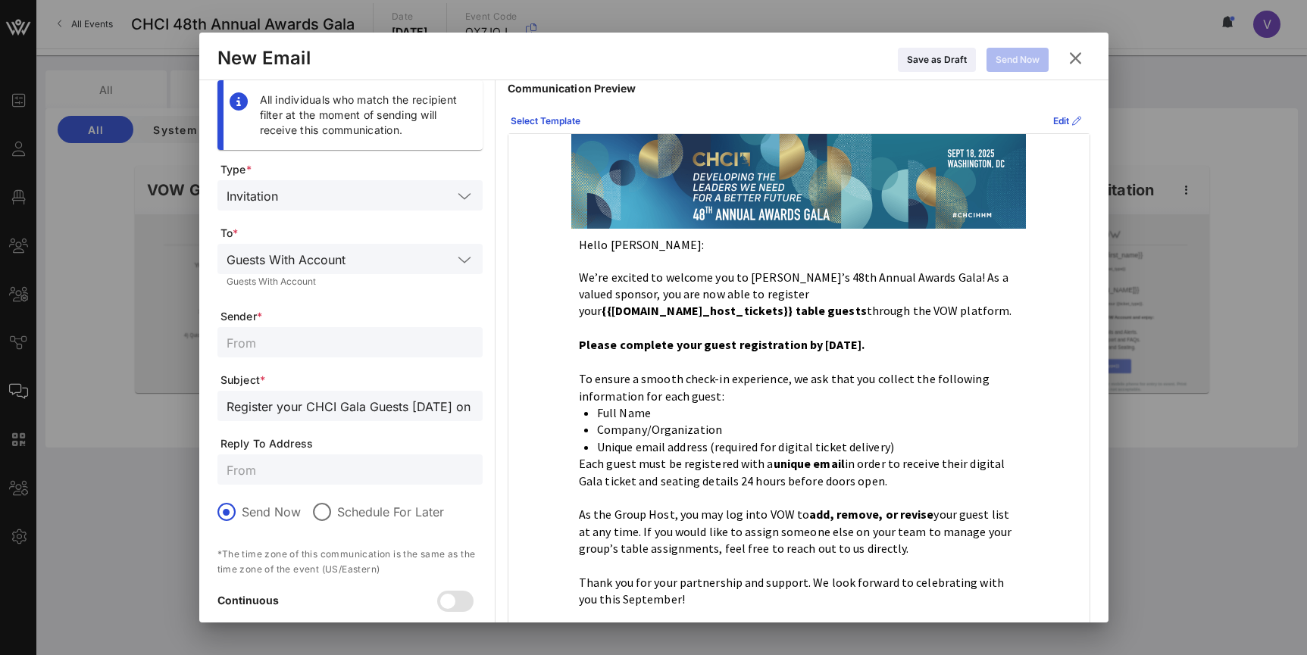
click at [342, 333] on input "text" at bounding box center [349, 343] width 247 height 20
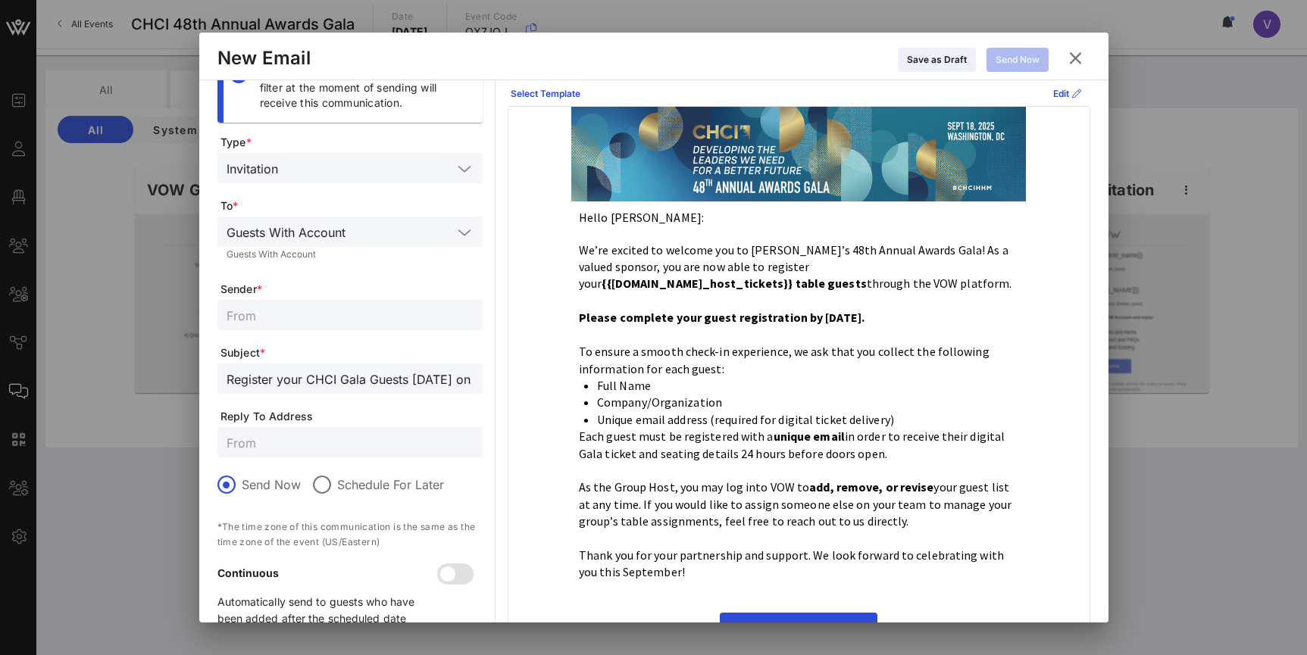
scroll to position [23, 0]
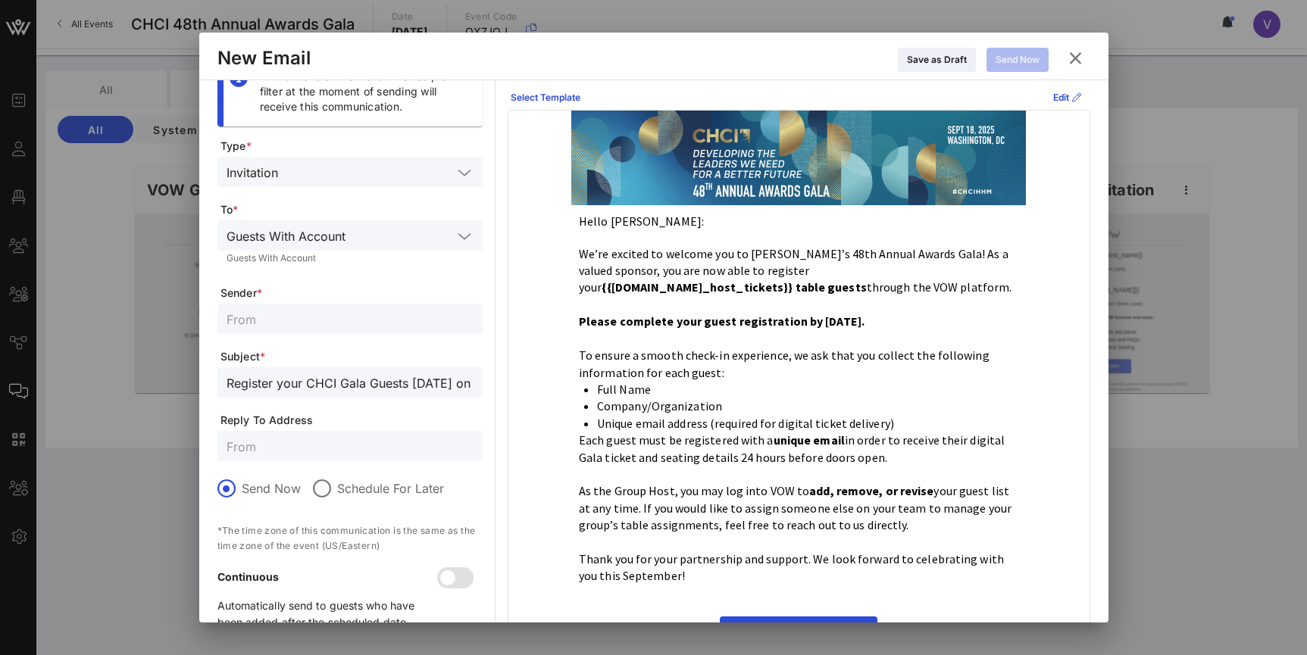
click at [1051, 64] on icon at bounding box center [1075, 58] width 20 height 18
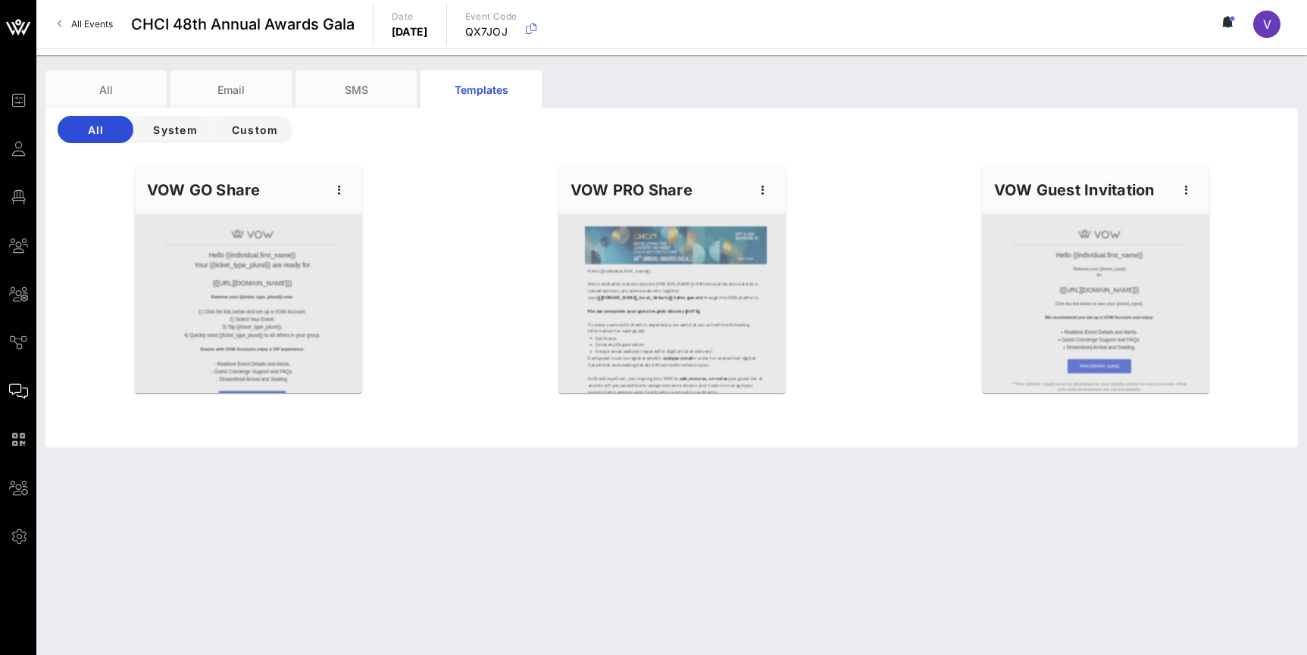
click at [899, 242] on div "Hello {{individual.first_name}} Your {{ticket_type_plural}} are ready for {{eve…" at bounding box center [671, 302] width 1270 height 291
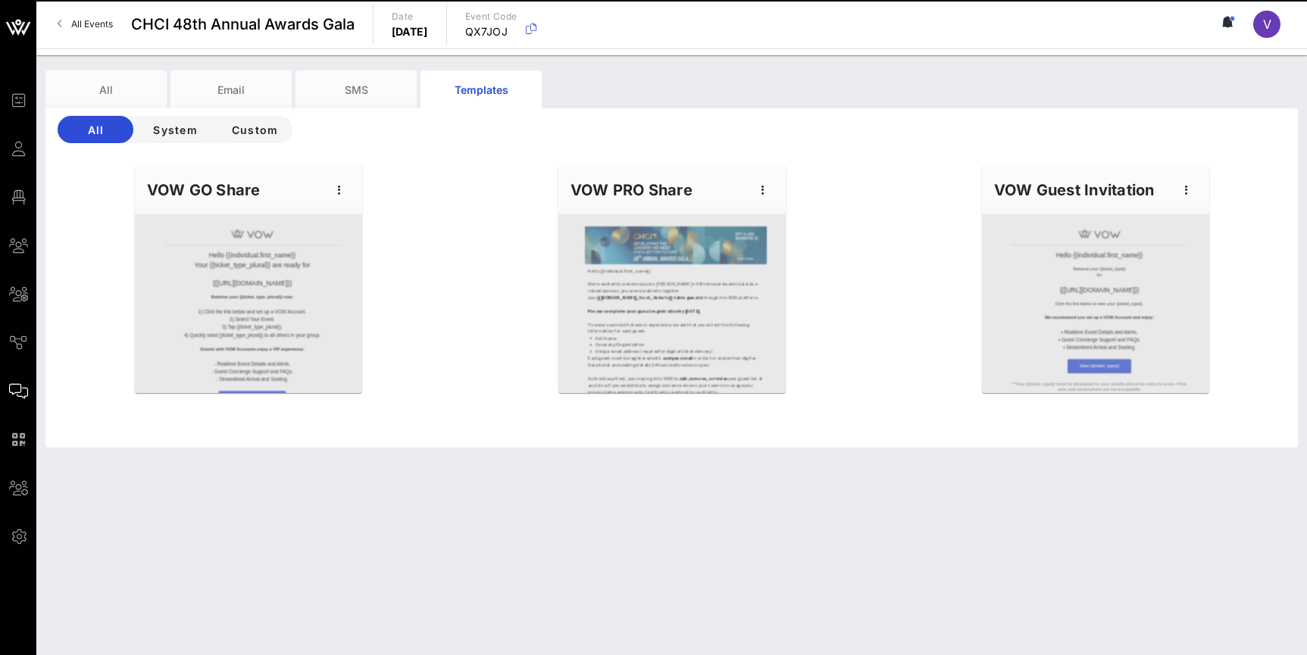
click at [65, 345] on div "Hello {{individual.first_name}} Your {{ticket_type_plural}} are ready for {{eve…" at bounding box center [671, 302] width 1270 height 291
